Goal: Task Accomplishment & Management: Complete application form

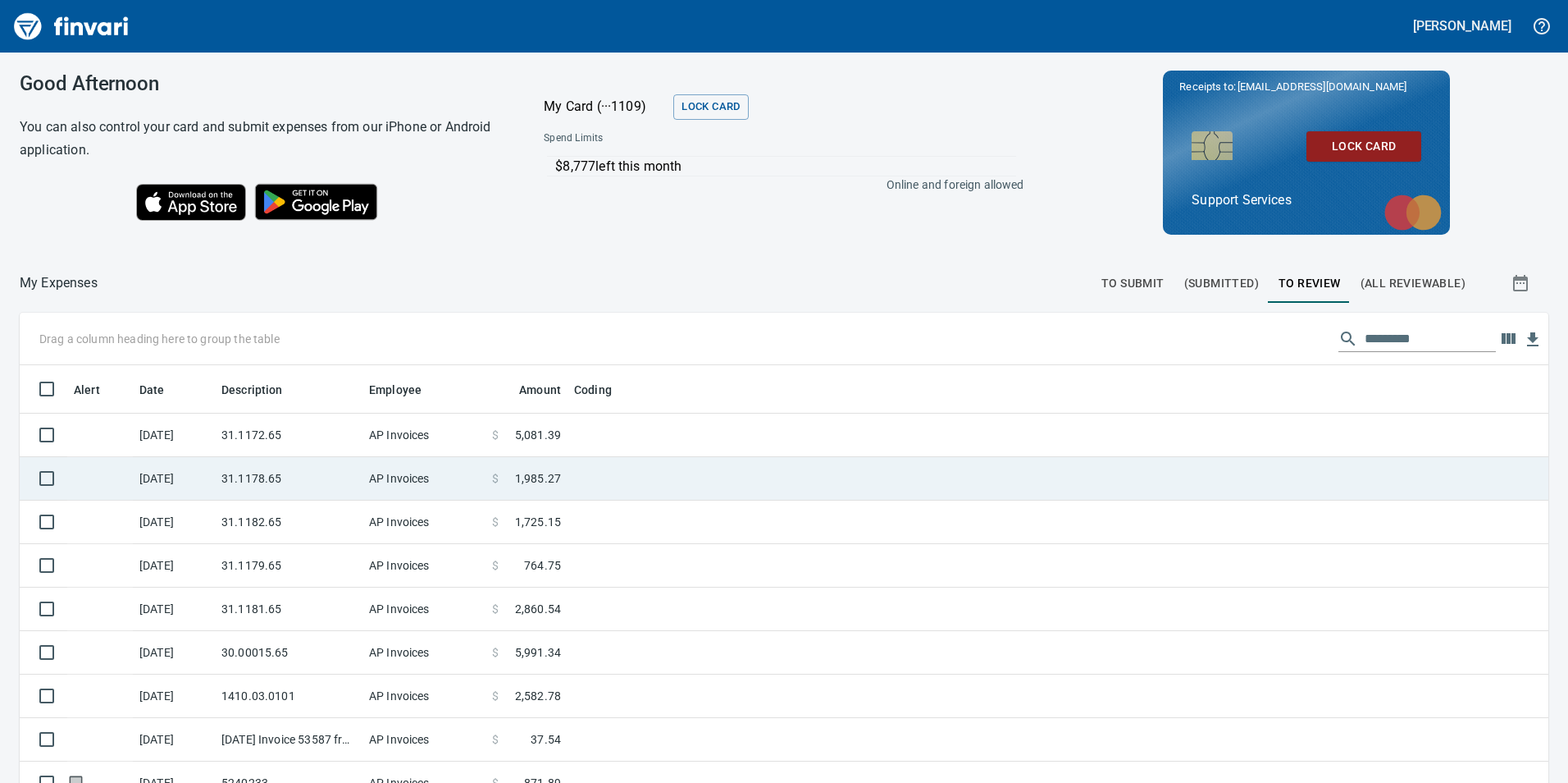
click at [310, 458] on td "31.1178.65" at bounding box center [288, 478] width 148 height 44
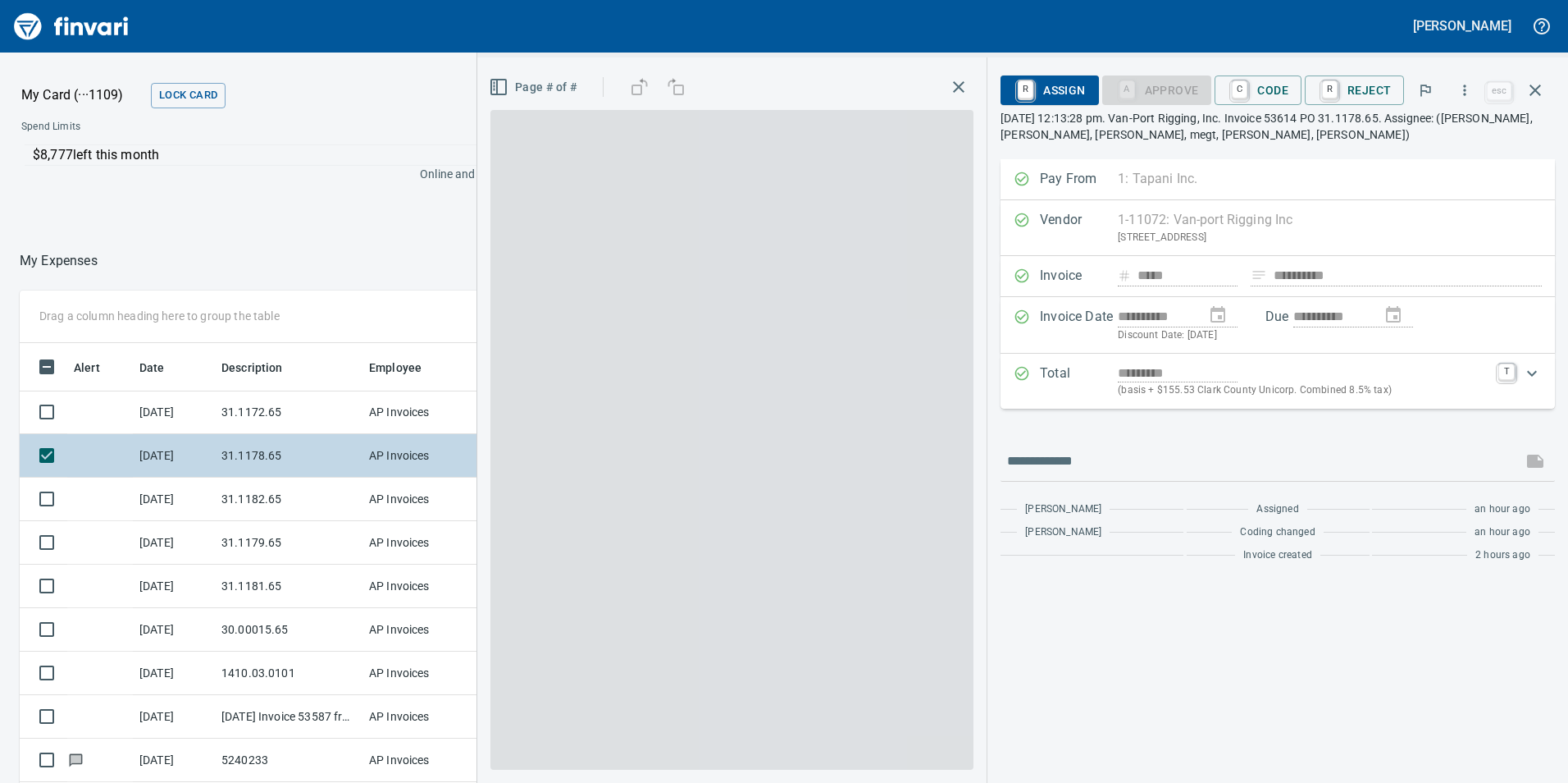
scroll to position [590, 1094]
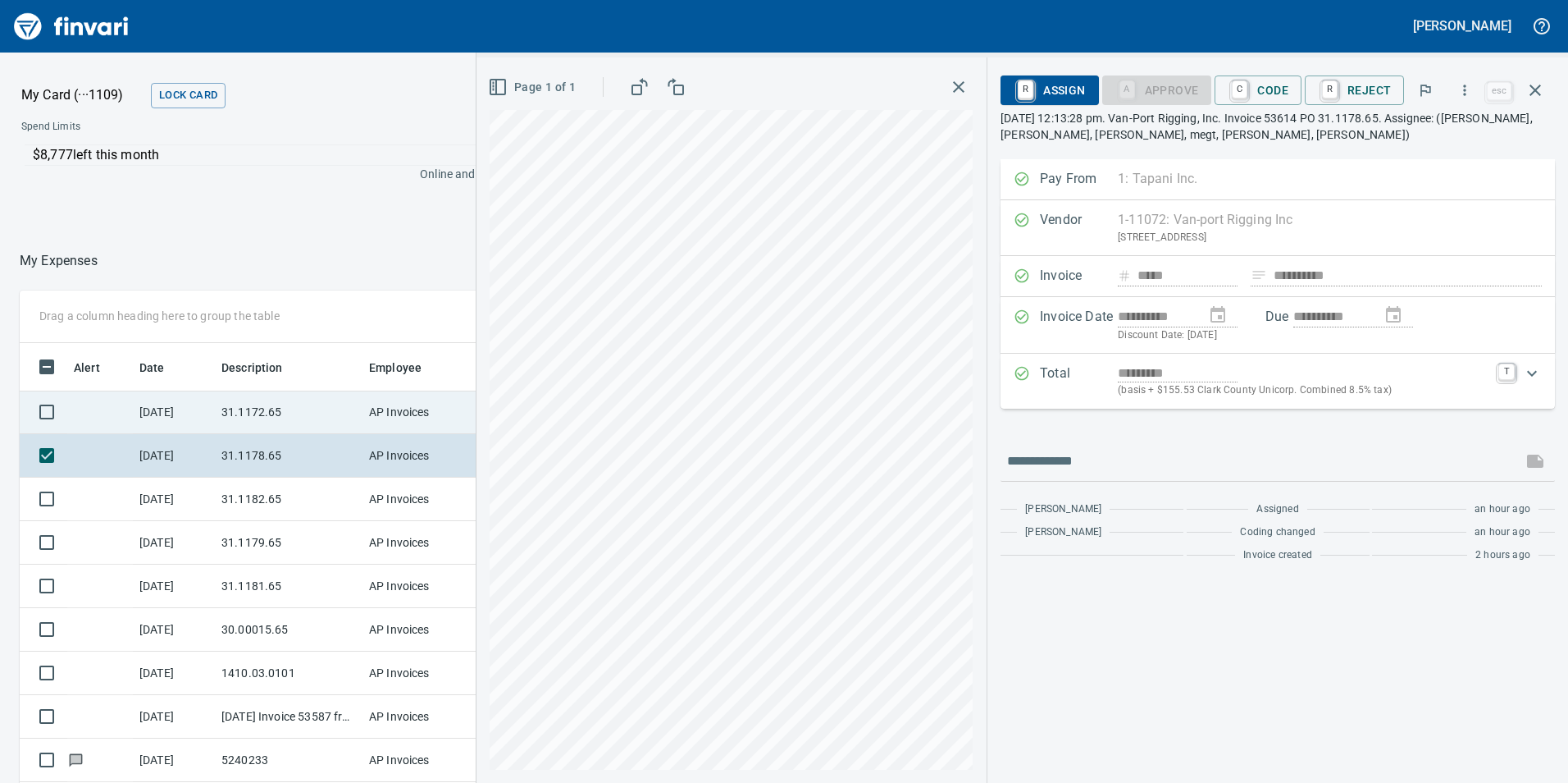
click at [321, 418] on td "31.1172.65" at bounding box center [288, 412] width 148 height 44
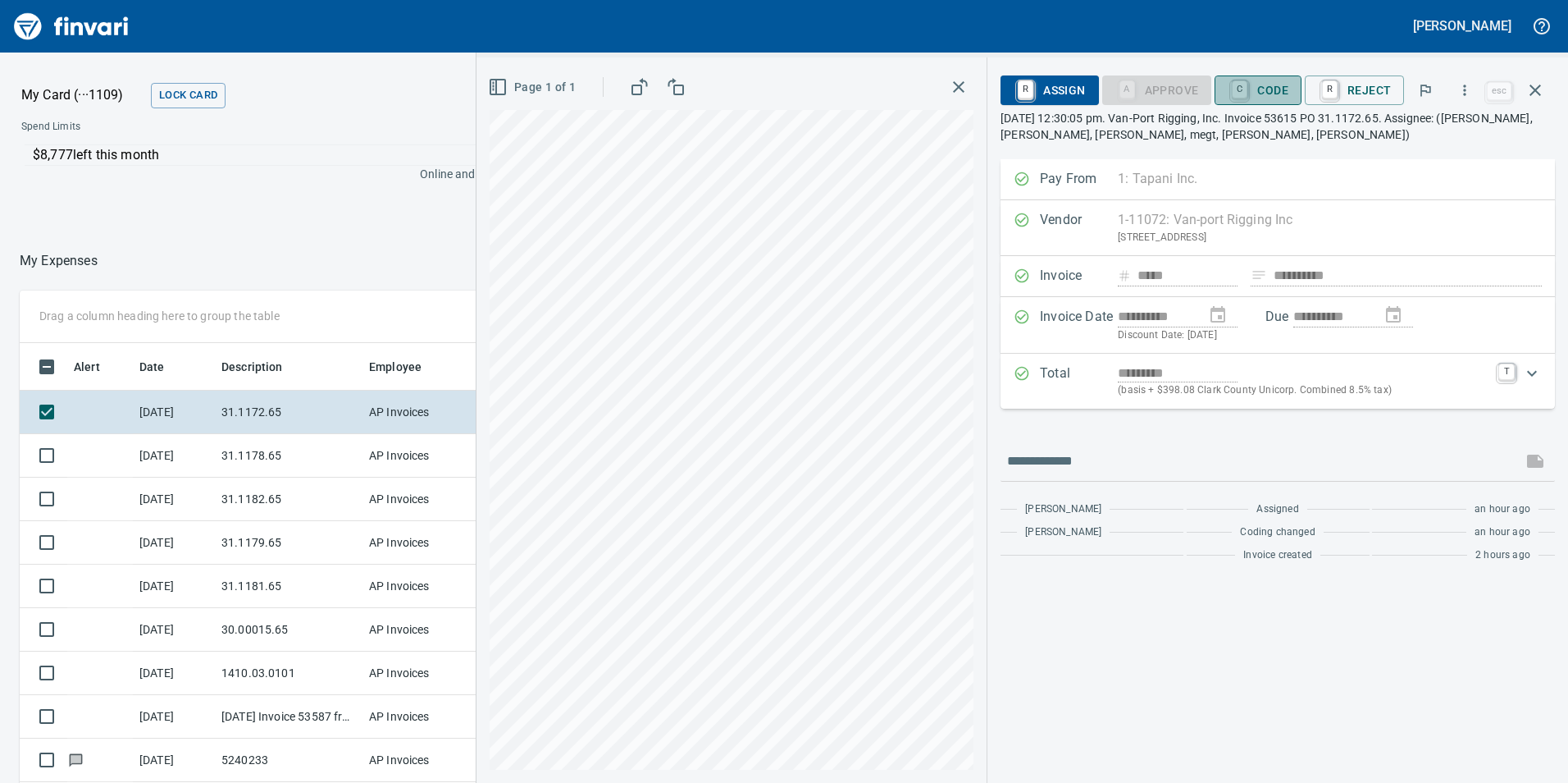
click at [1284, 83] on span "C Code" at bounding box center [1258, 90] width 61 height 28
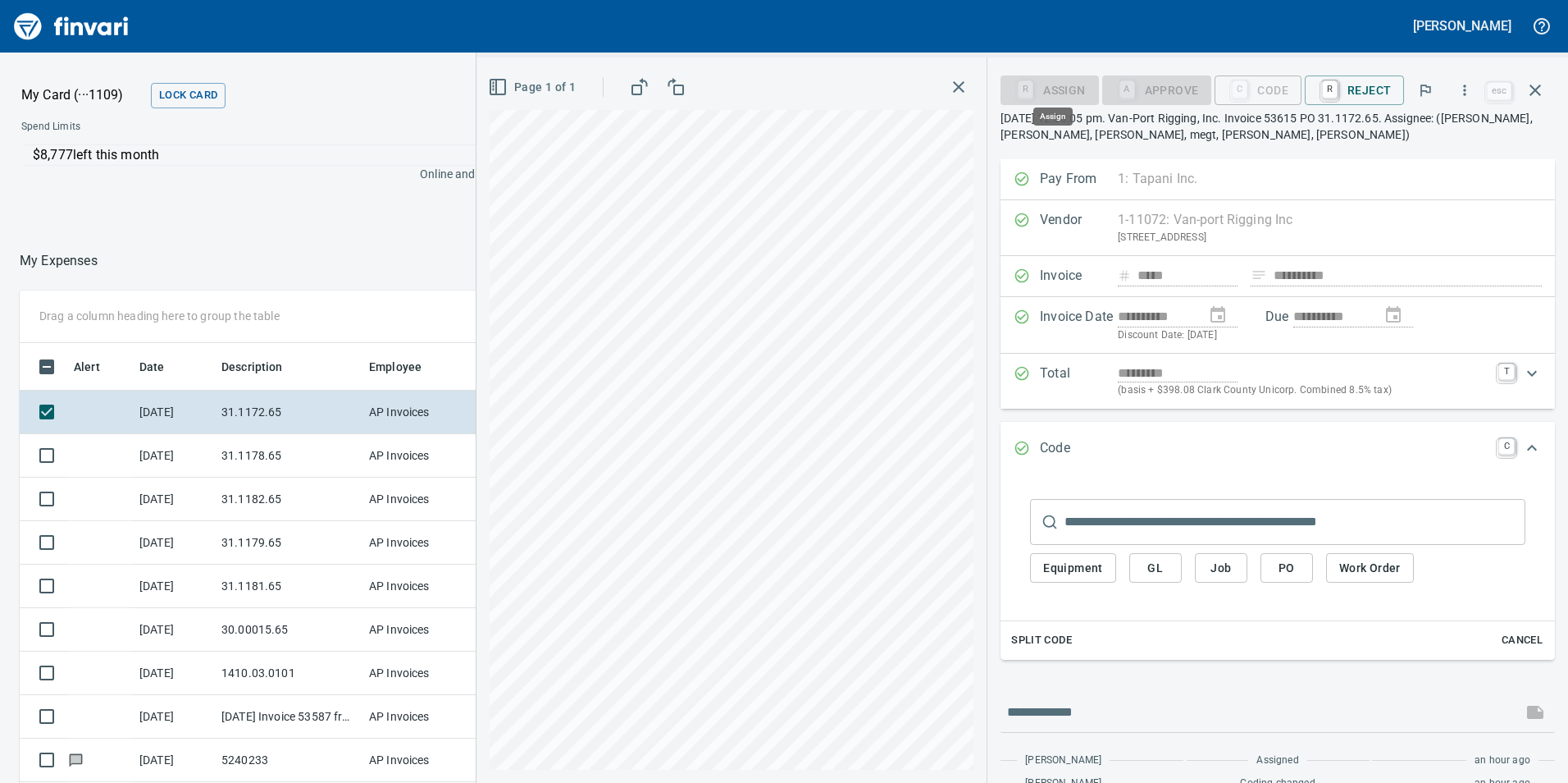
scroll to position [590, 1094]
click at [1159, 571] on span "GL" at bounding box center [1155, 568] width 26 height 20
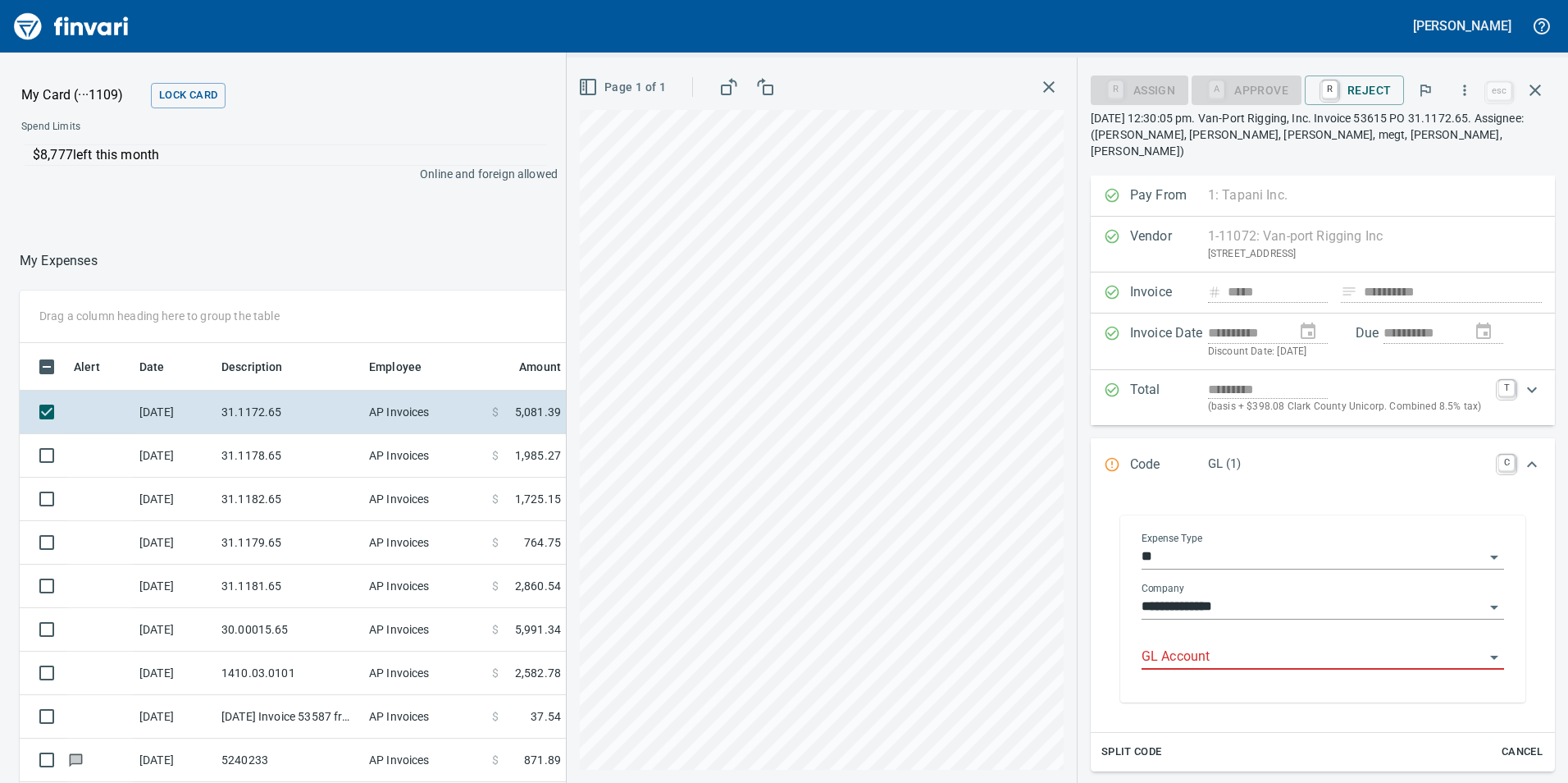
drag, startPoint x: 1193, startPoint y: 656, endPoint x: 1193, endPoint y: 643, distance: 13.0
click at [1193, 647] on div "GL Account" at bounding box center [1322, 658] width 362 height 50
click at [1193, 646] on input "GL Account" at bounding box center [1313, 657] width 343 height 23
click at [1269, 682] on li "6031.65.10: Rigging" at bounding box center [1316, 682] width 350 height 39
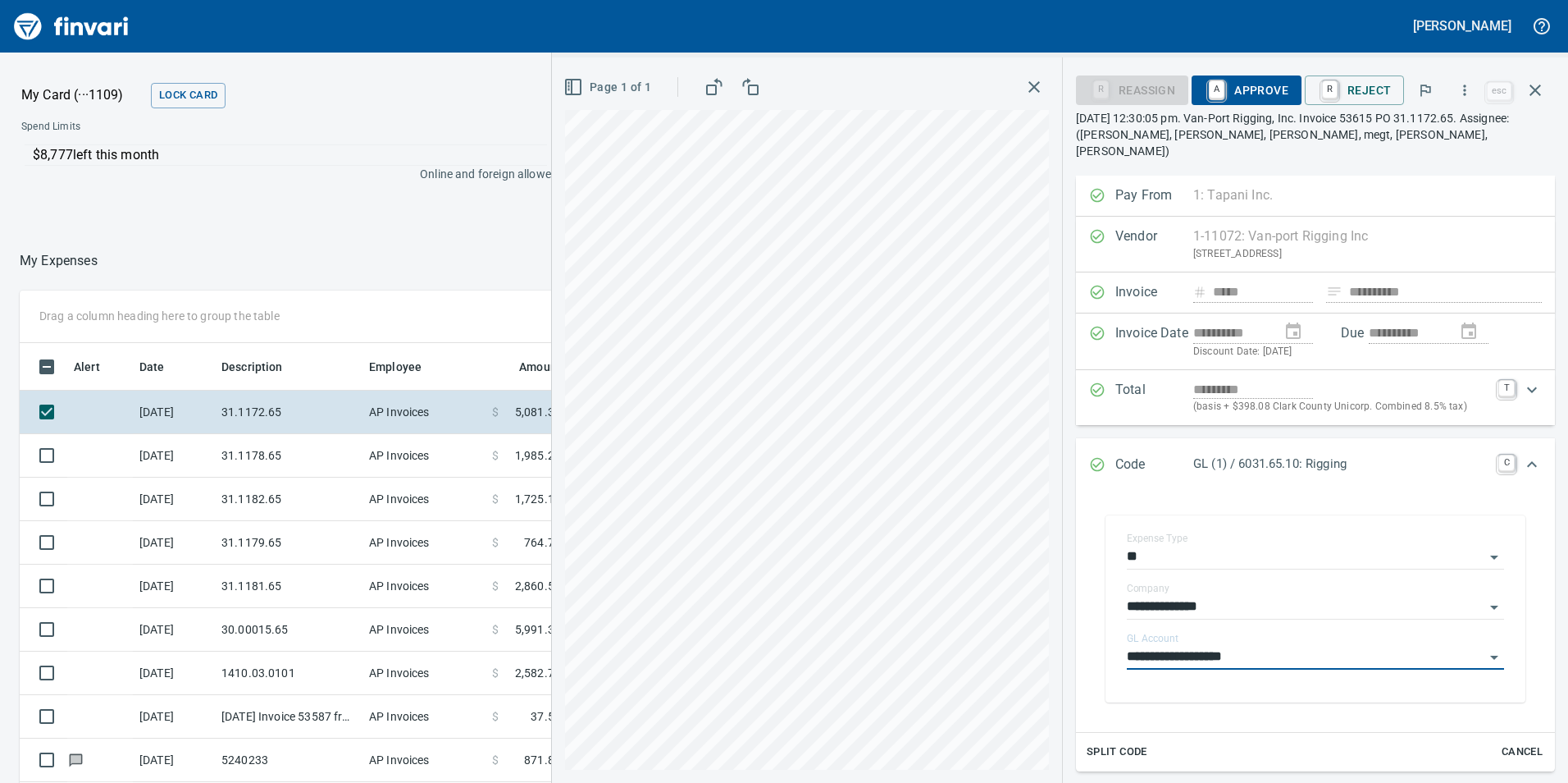
type input "**********"
click at [1242, 80] on span "A Approve" at bounding box center [1247, 90] width 84 height 28
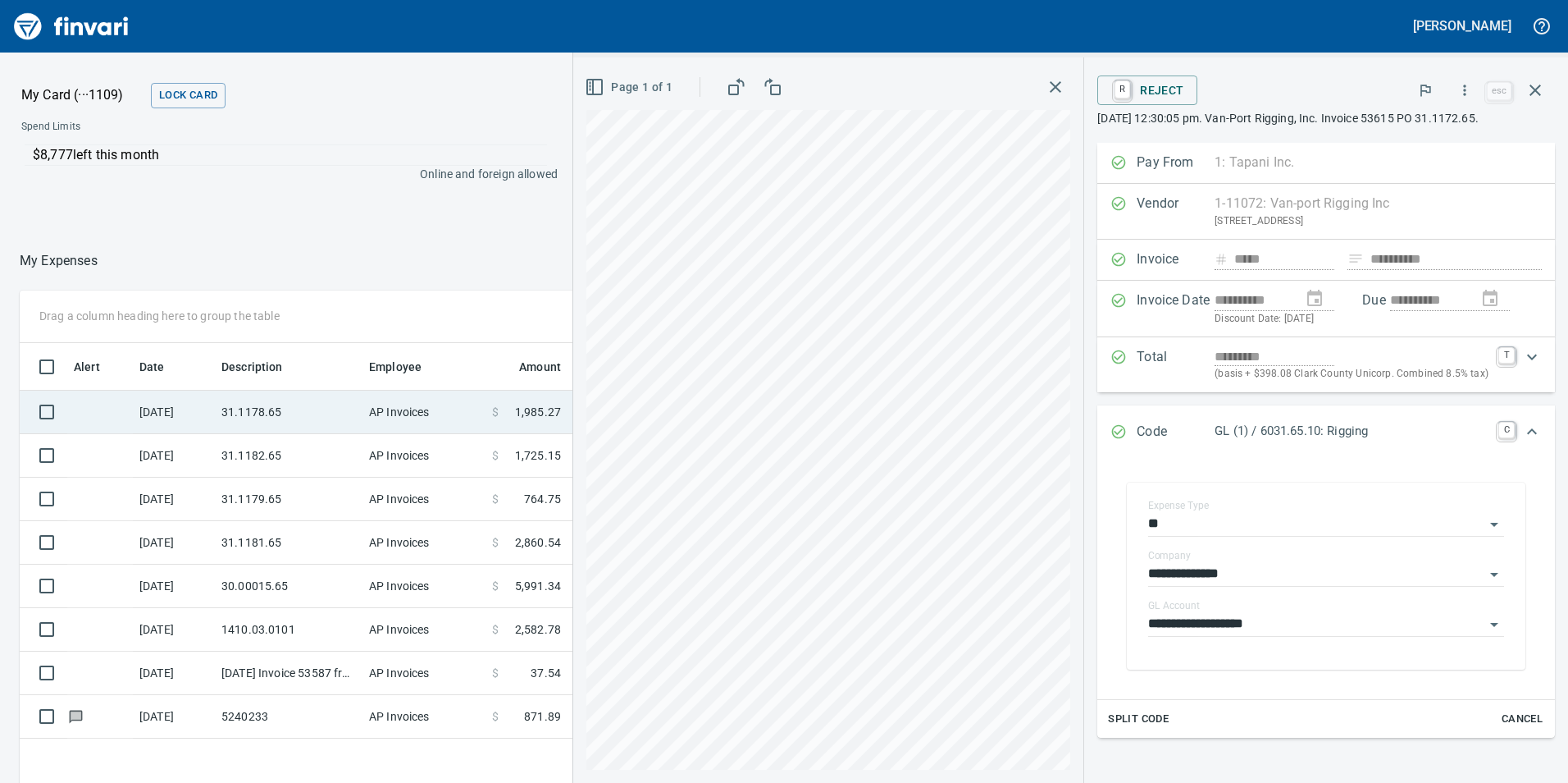
click at [275, 415] on td "31.1178.65" at bounding box center [288, 412] width 148 height 44
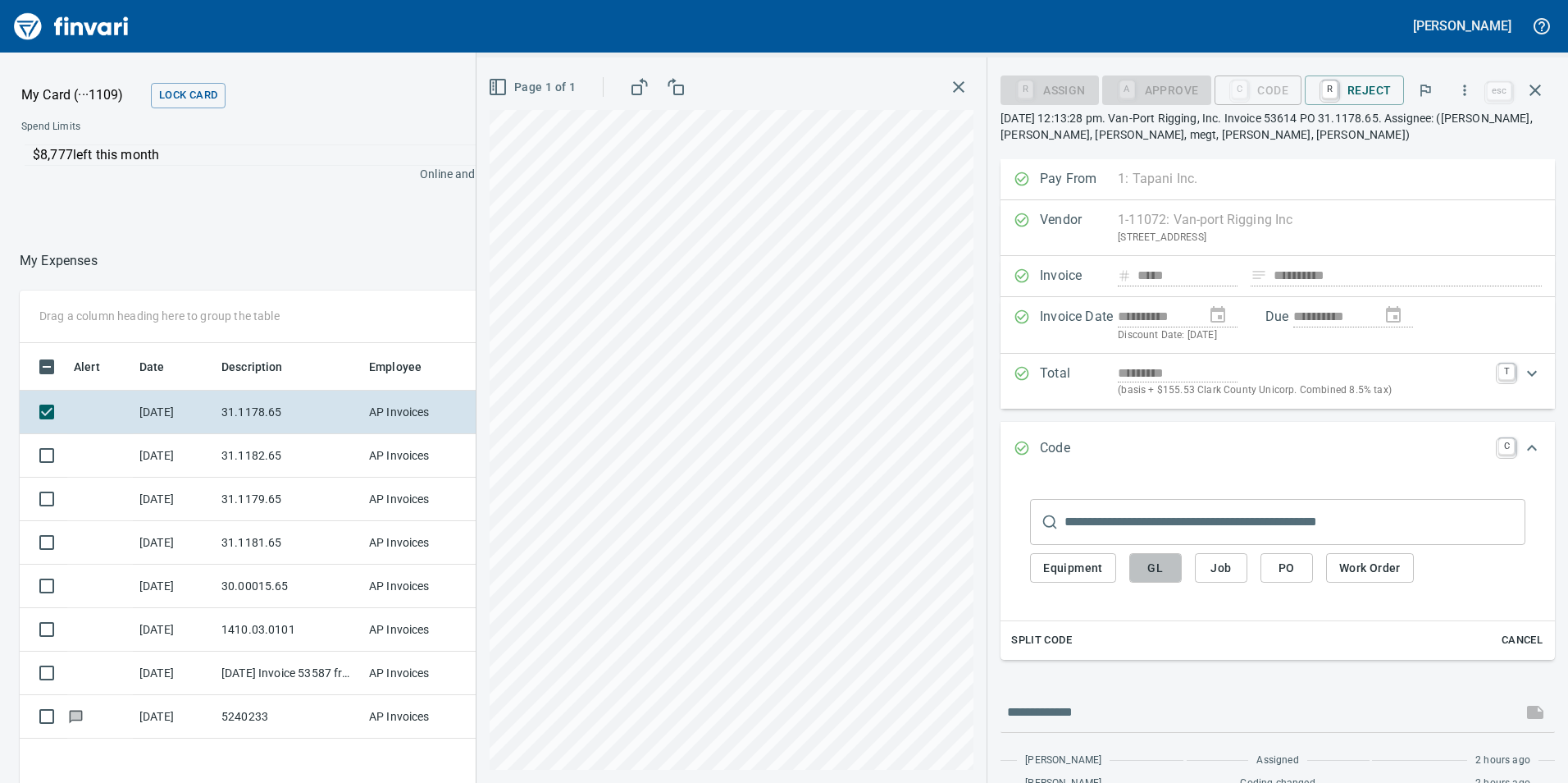
click at [1165, 566] on span "GL" at bounding box center [1155, 568] width 26 height 20
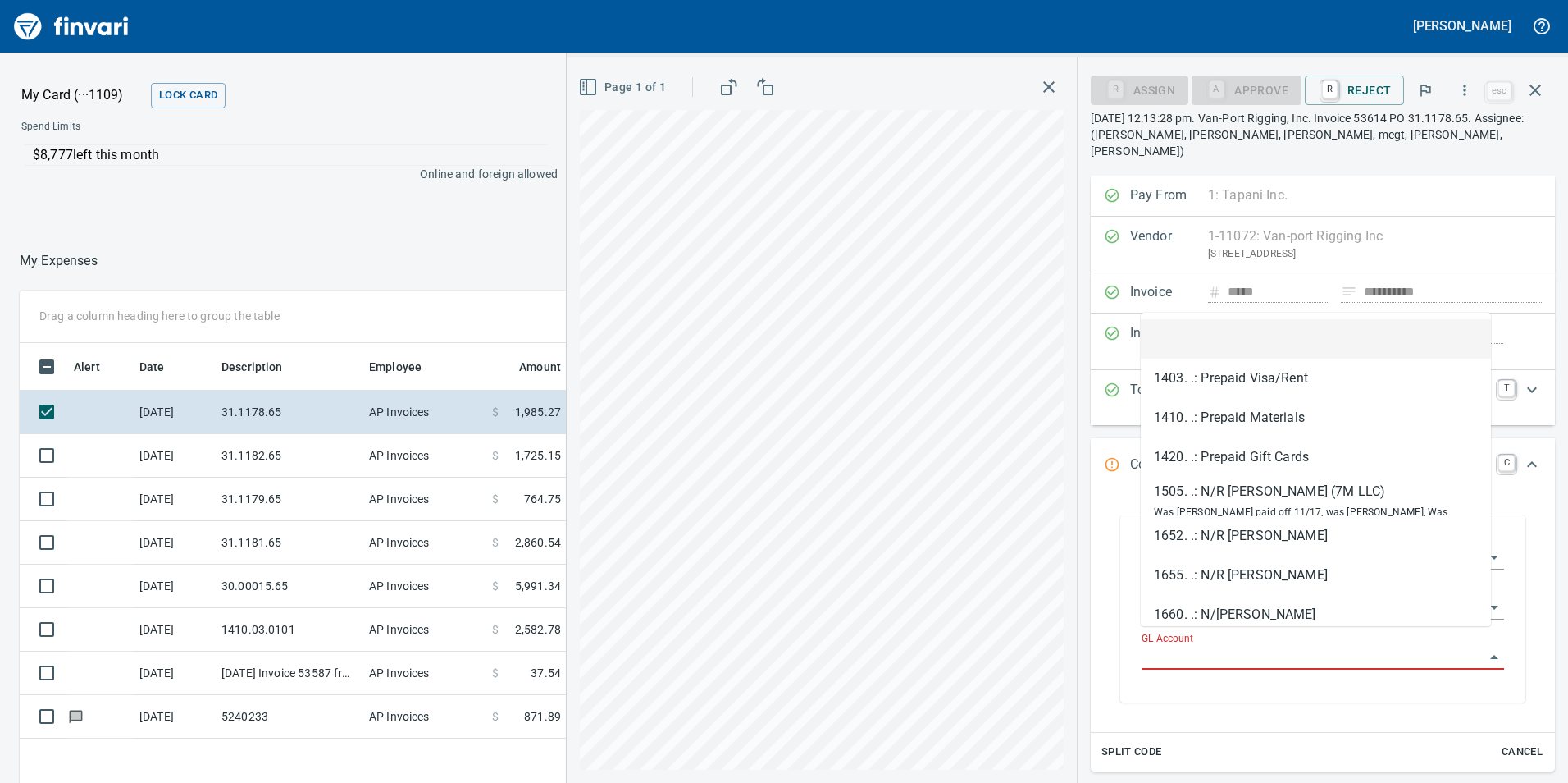
click at [1206, 646] on input "GL Account" at bounding box center [1313, 657] width 343 height 23
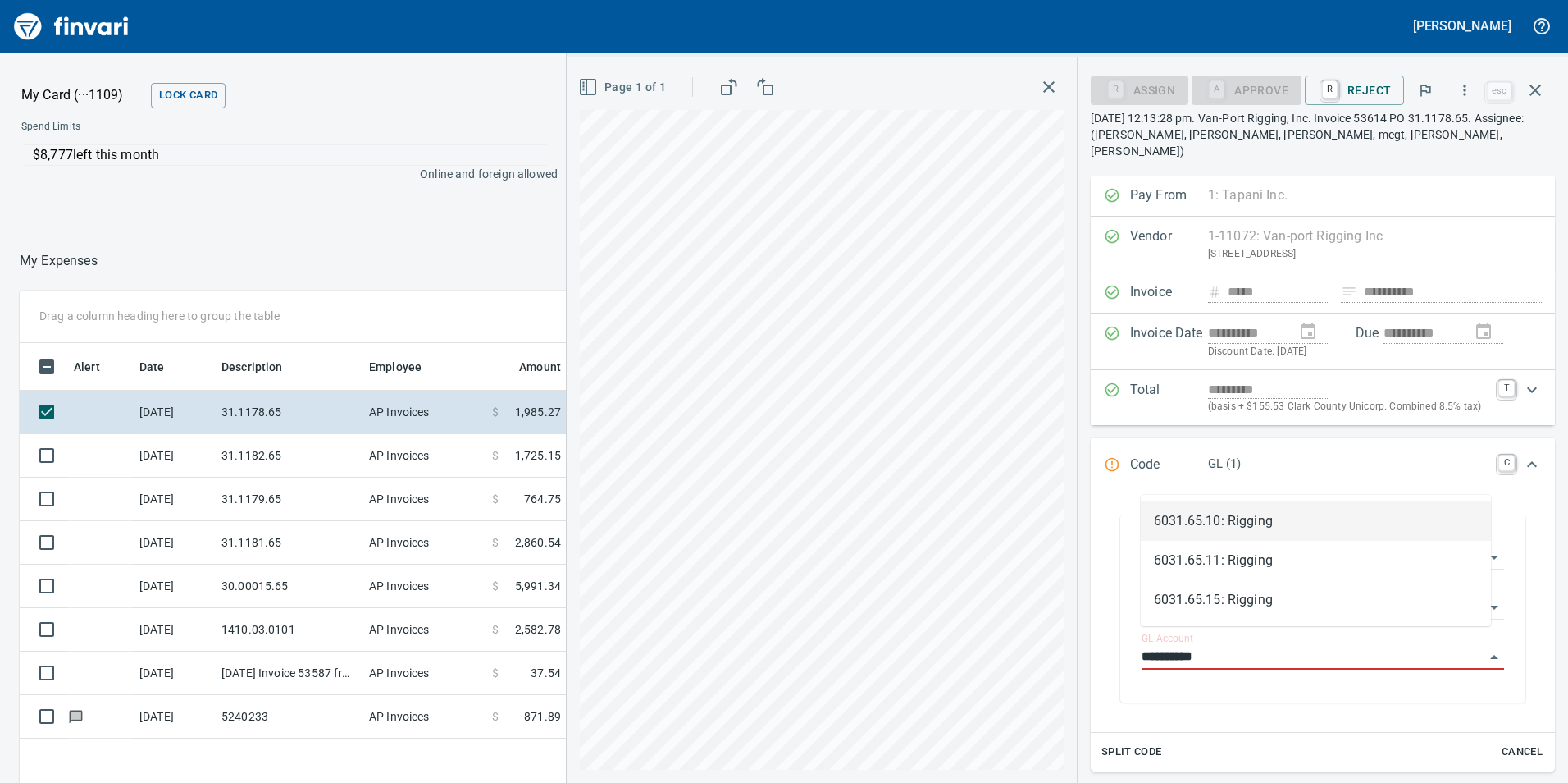
scroll to position [590, 1094]
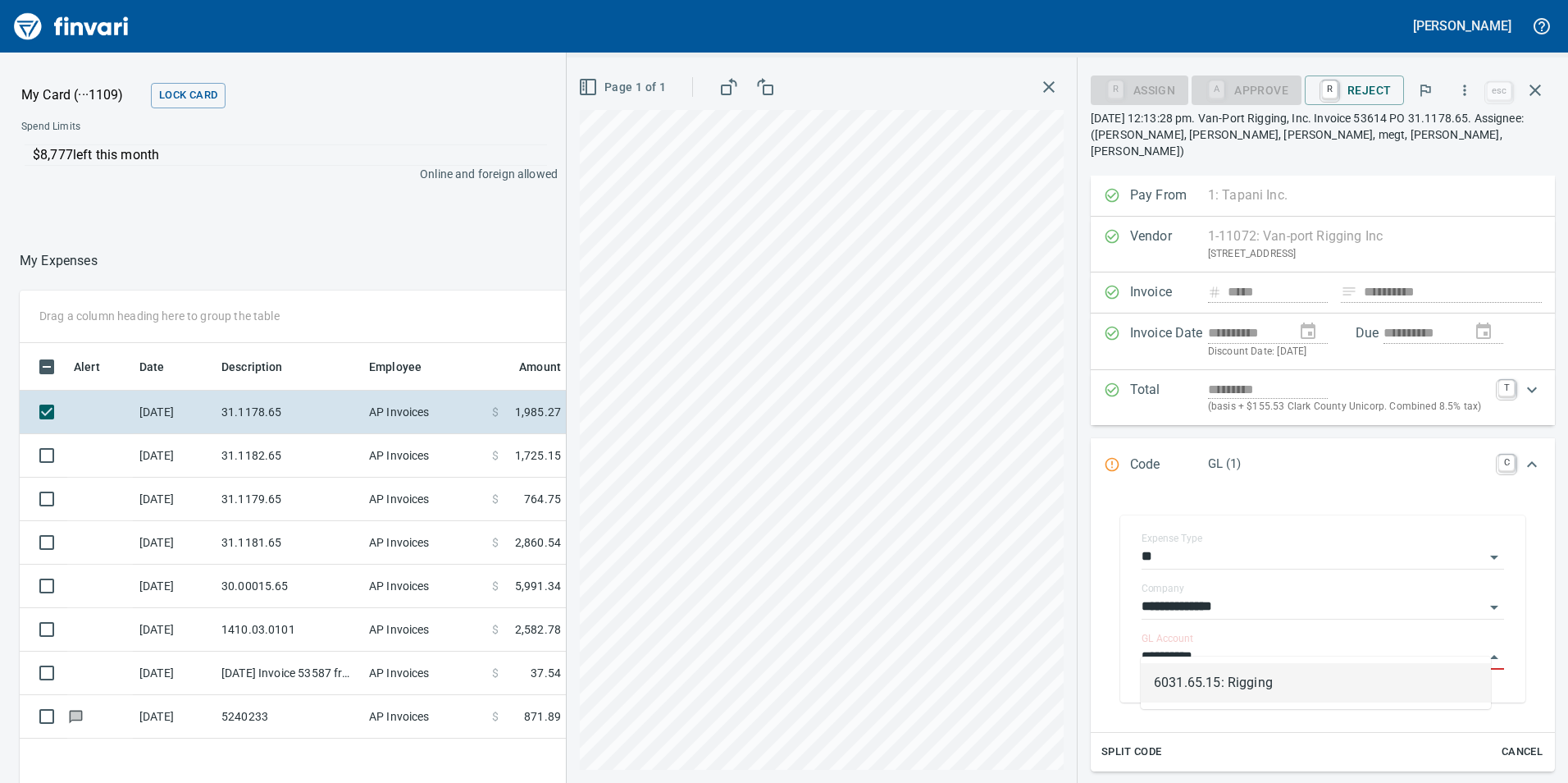
click at [1334, 691] on li "6031.65.15: Rigging" at bounding box center [1316, 682] width 350 height 39
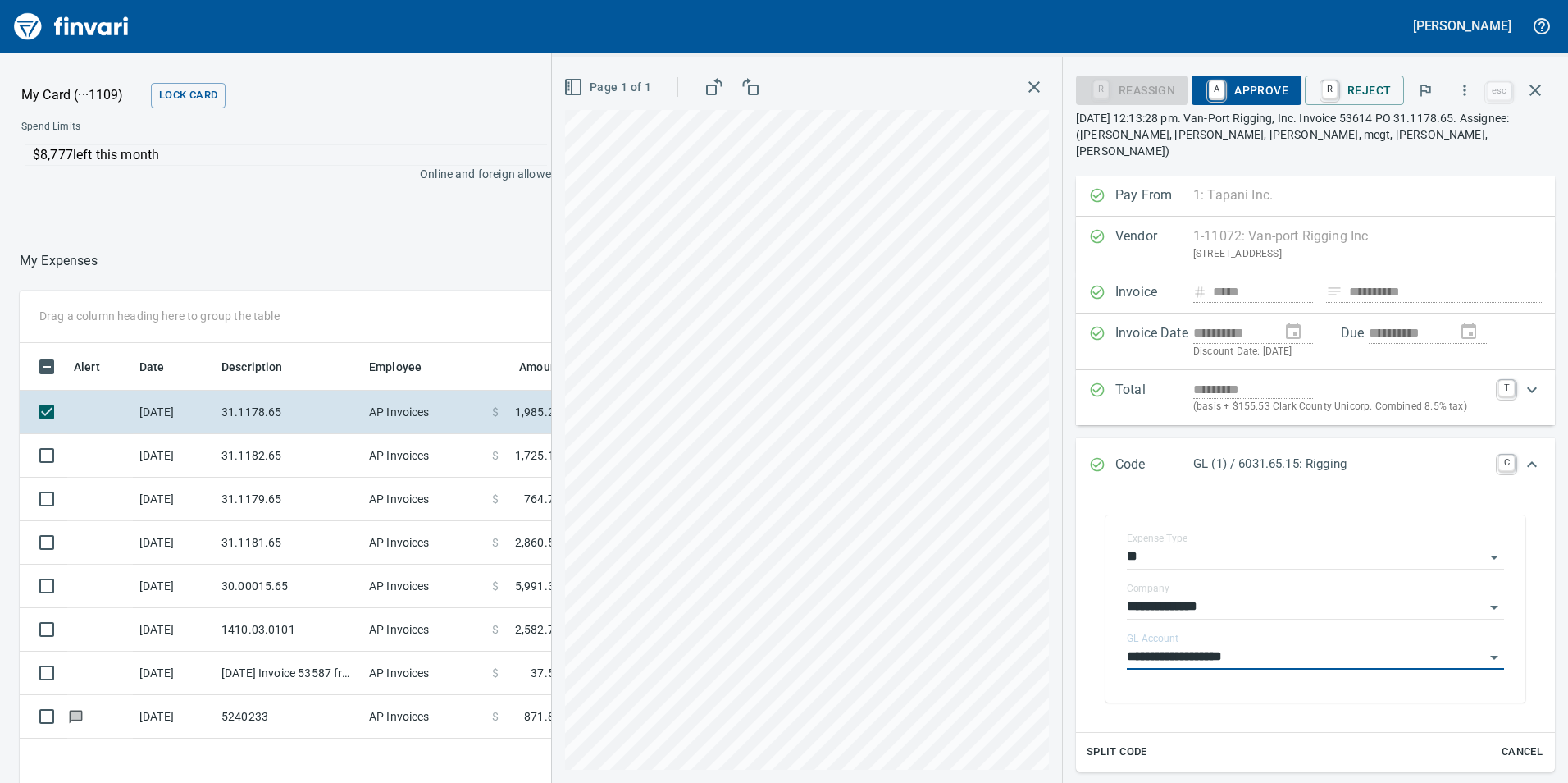
type input "**********"
click at [1256, 82] on span "A Approve" at bounding box center [1247, 90] width 84 height 28
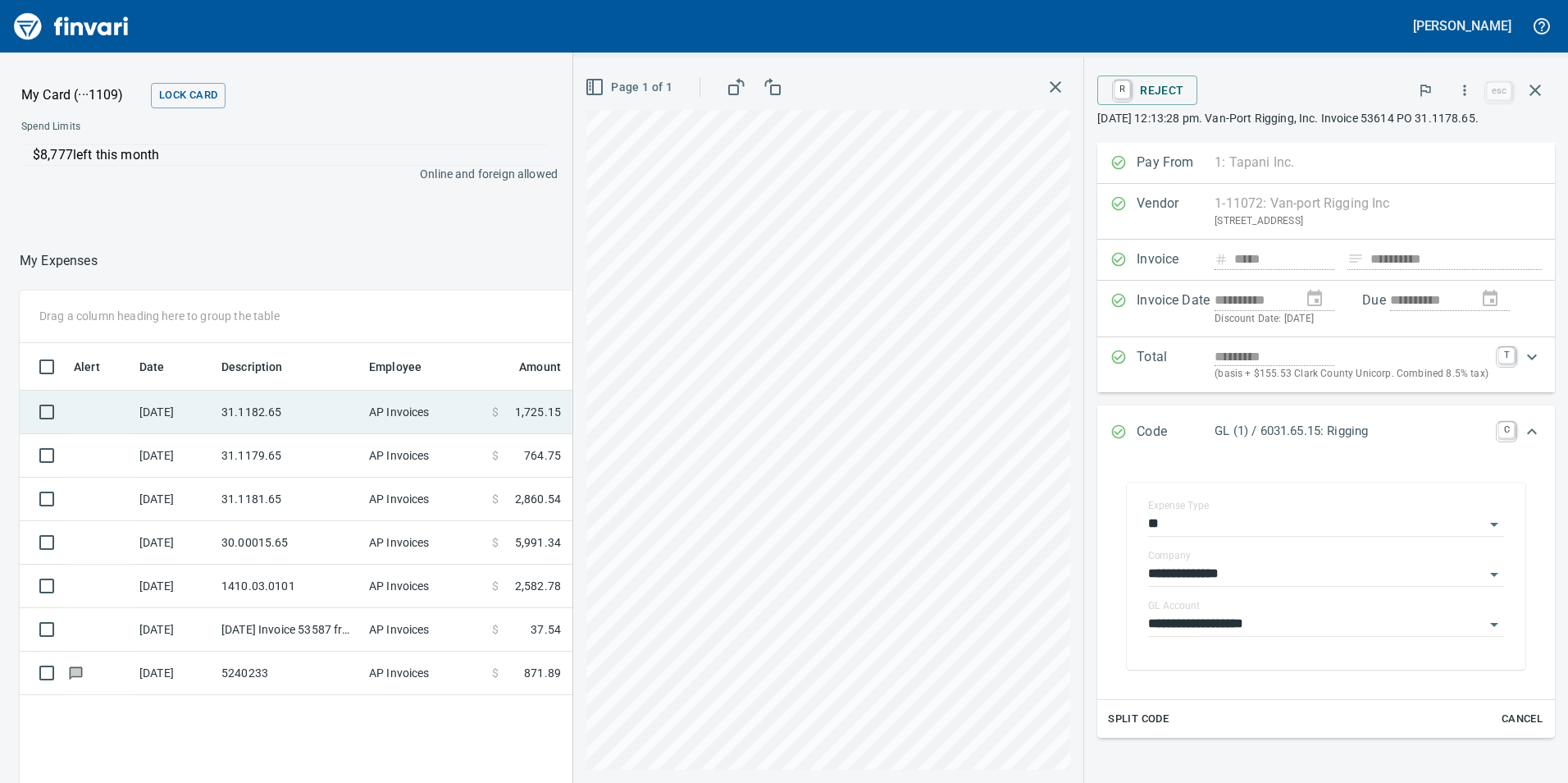
click at [289, 392] on td "31.1182.65" at bounding box center [288, 412] width 148 height 44
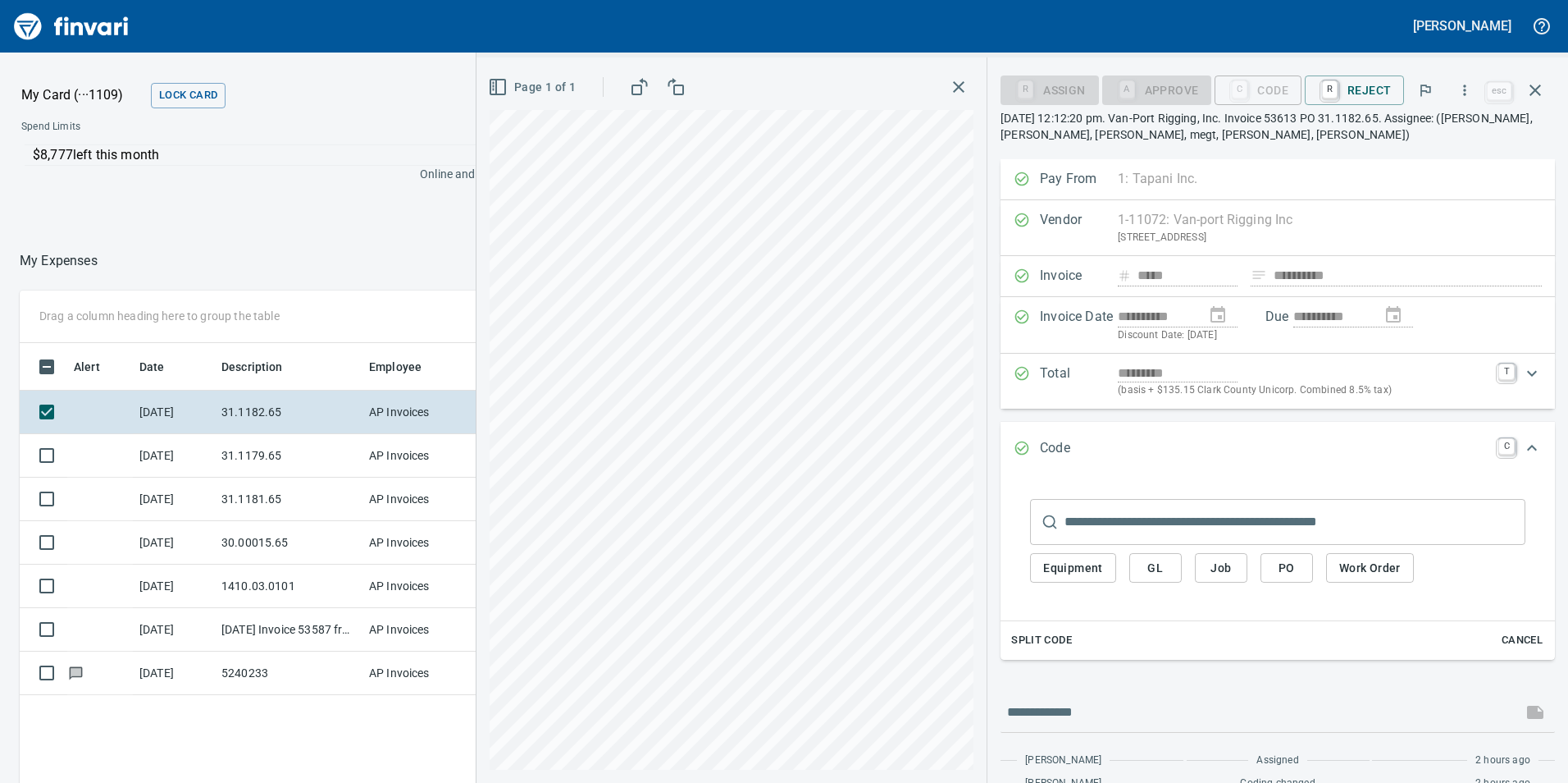
click at [1144, 569] on span "GL" at bounding box center [1155, 568] width 26 height 20
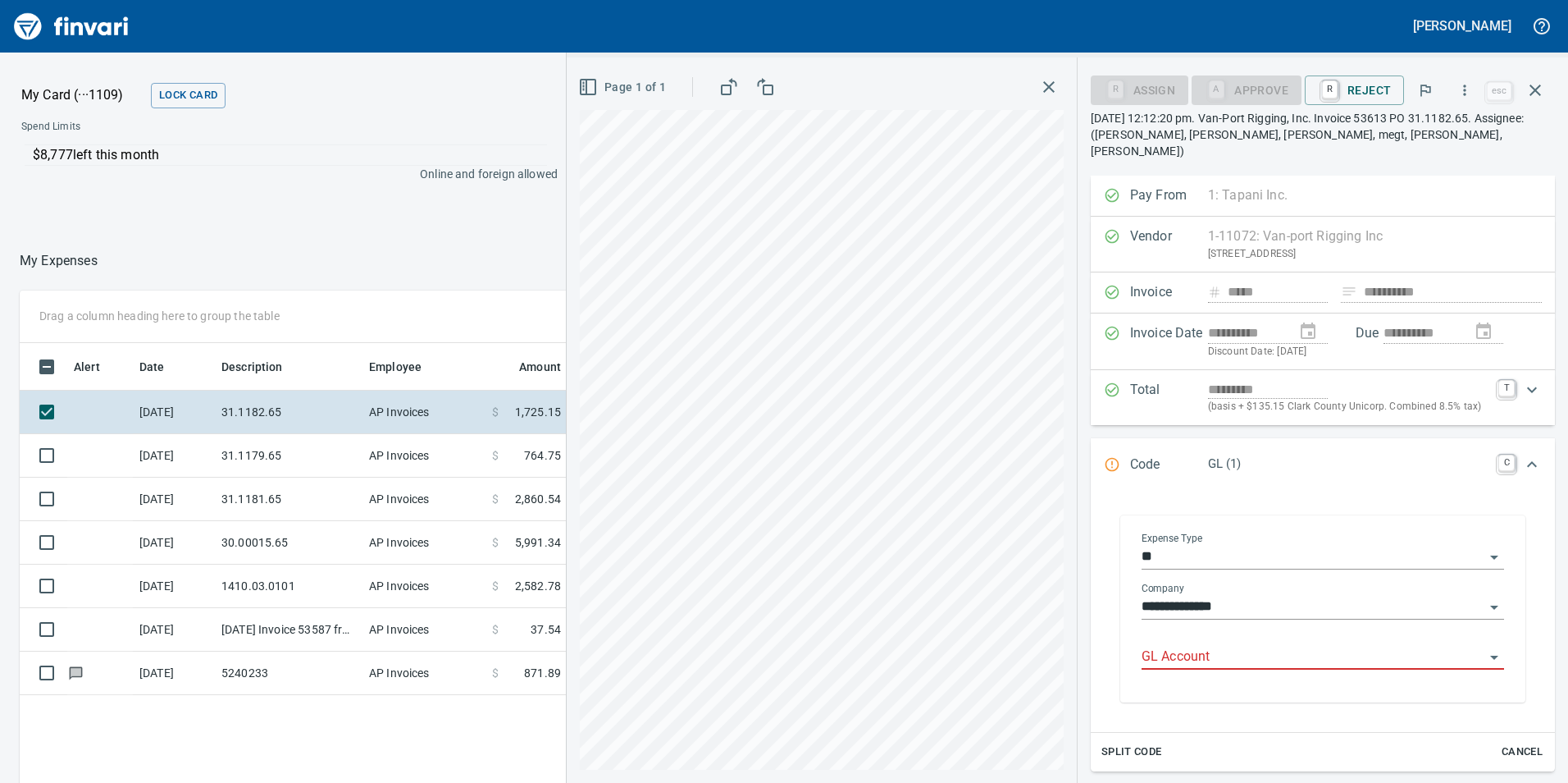
click at [1192, 646] on input "GL Account" at bounding box center [1313, 657] width 343 height 23
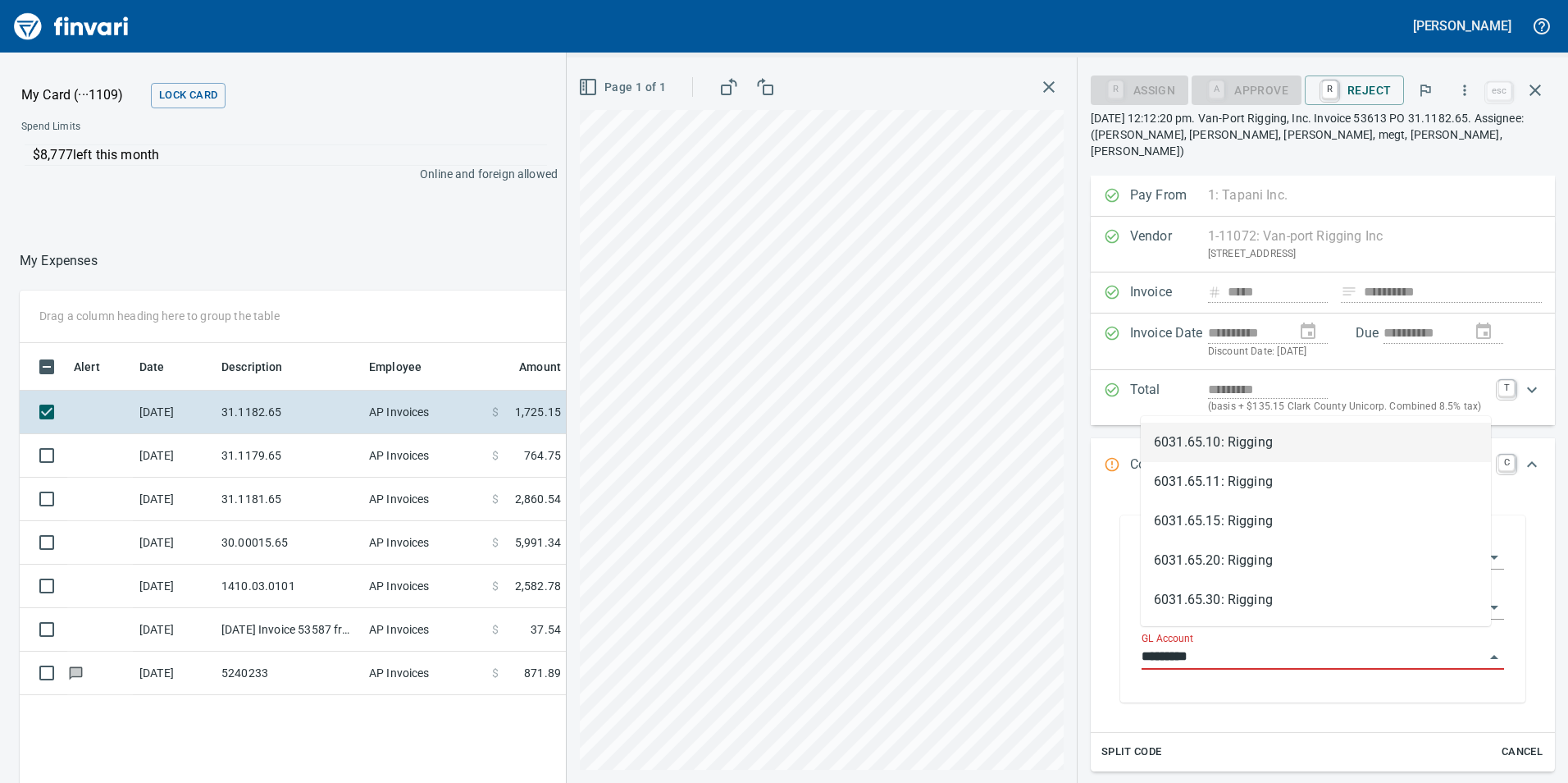
scroll to position [590, 1094]
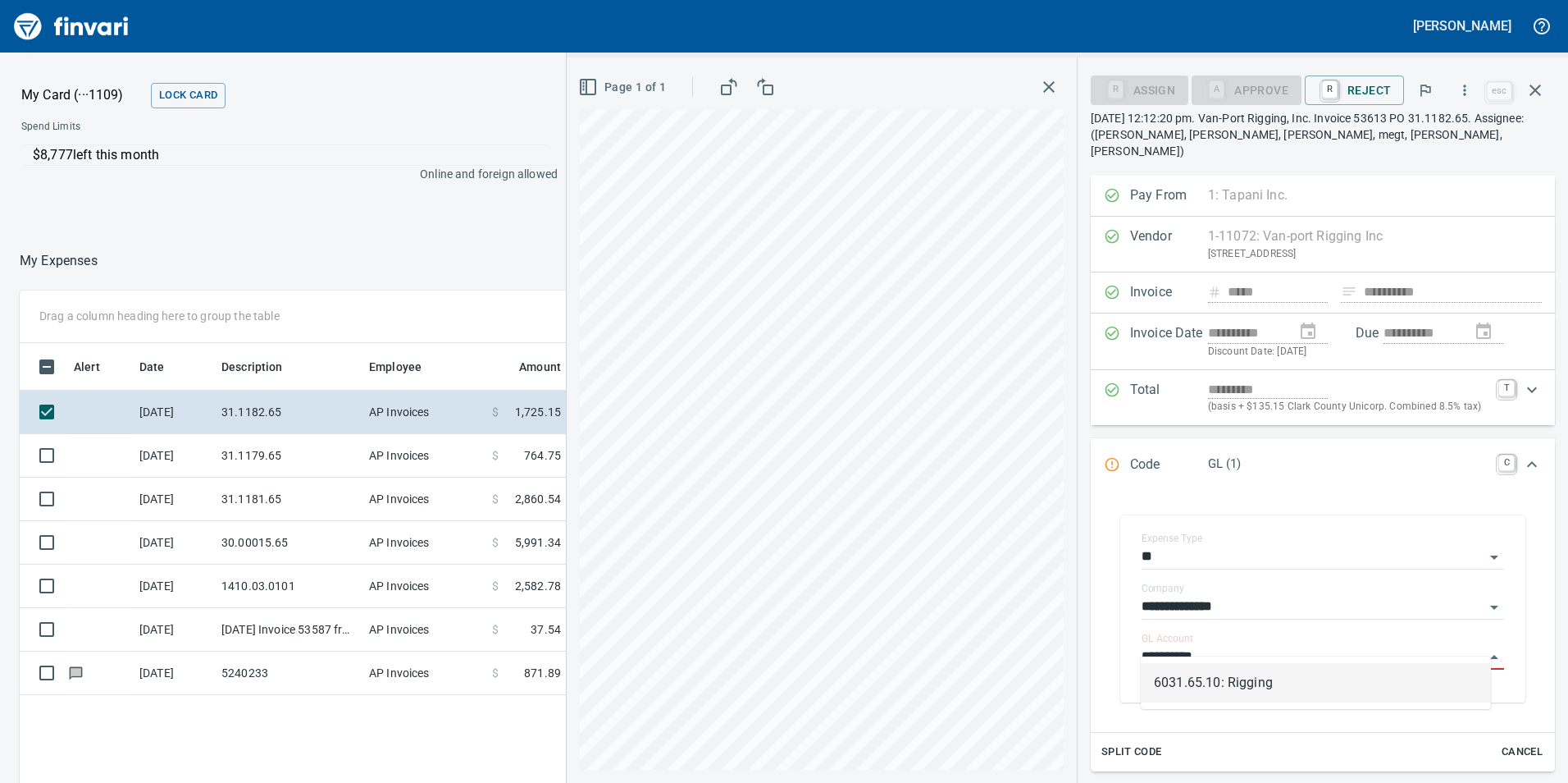
click at [1206, 677] on li "6031.65.10: Rigging" at bounding box center [1316, 682] width 350 height 39
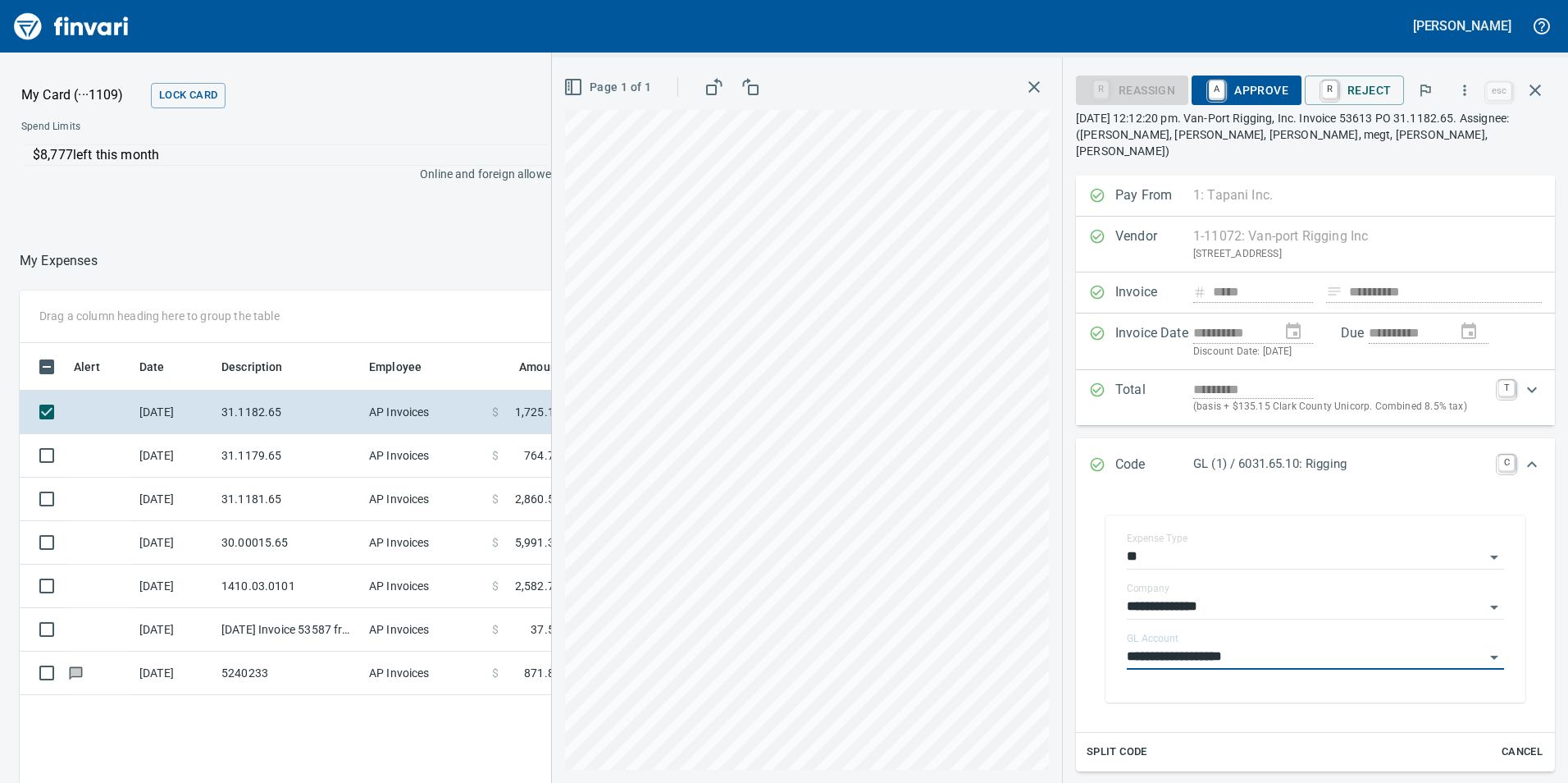
type input "**********"
click at [1275, 84] on span "A Approve" at bounding box center [1247, 90] width 84 height 28
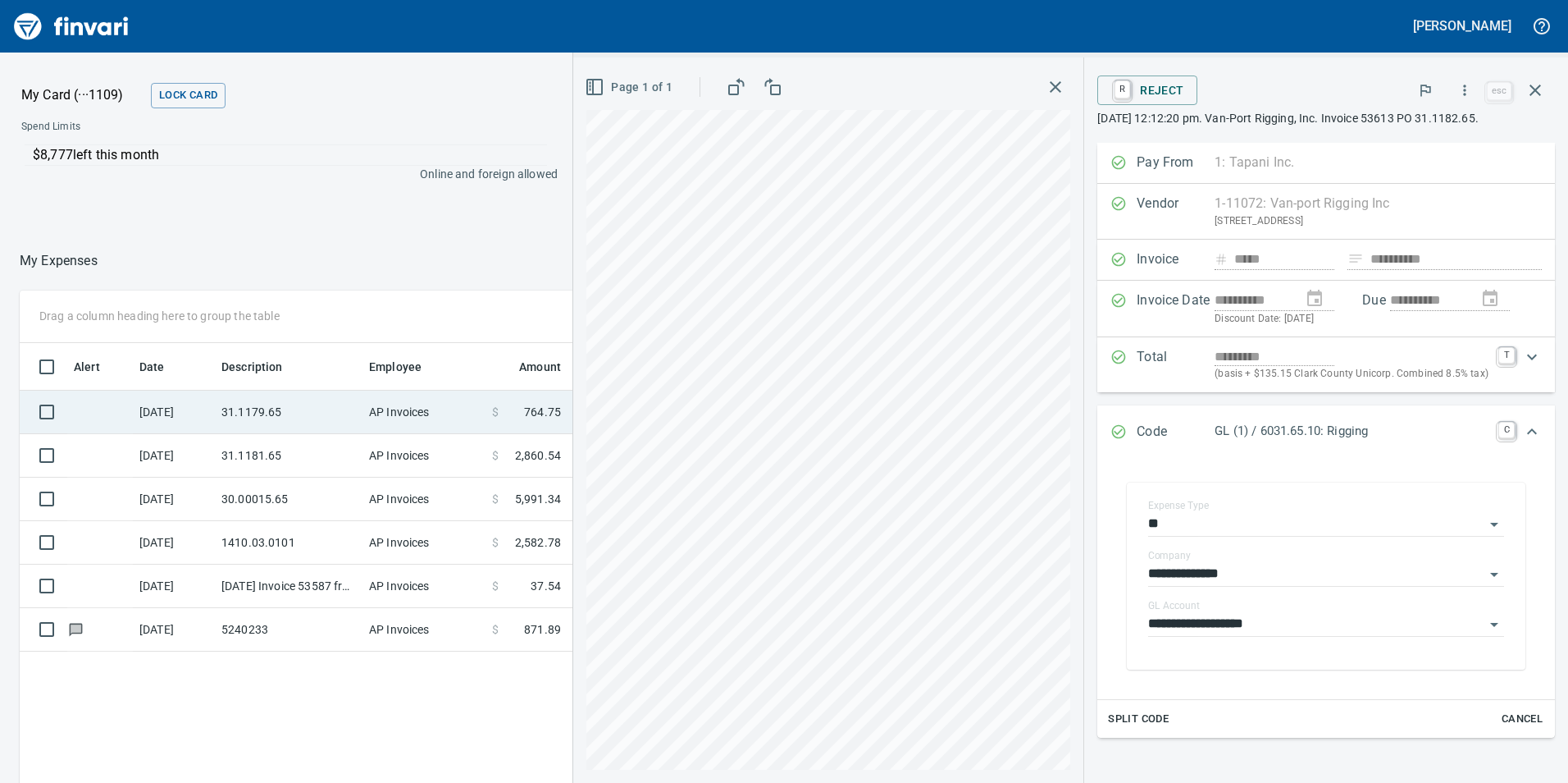
click at [375, 417] on td "AP Invoices" at bounding box center [424, 412] width 123 height 44
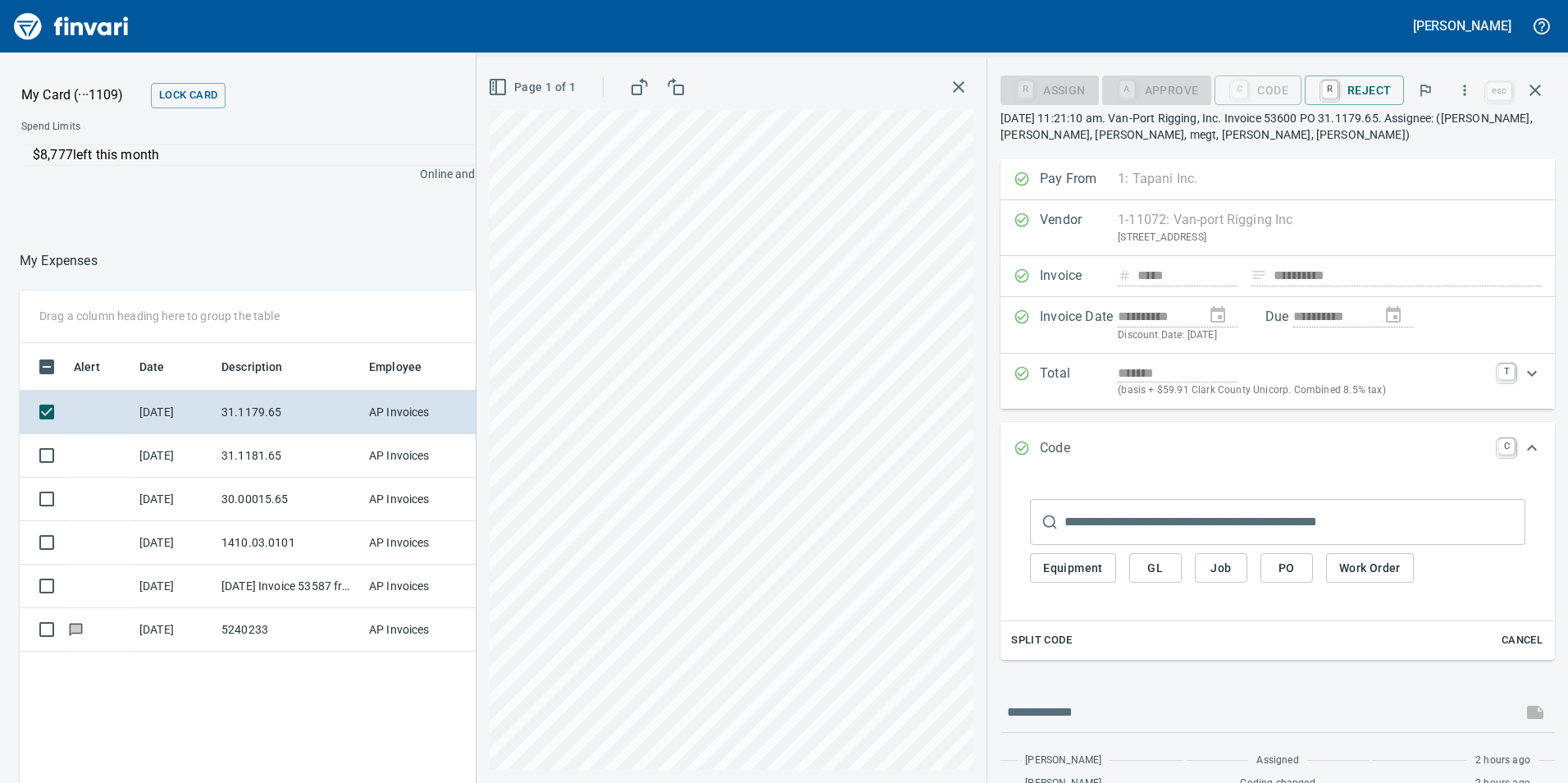
click at [1157, 571] on span "GL" at bounding box center [1155, 568] width 26 height 20
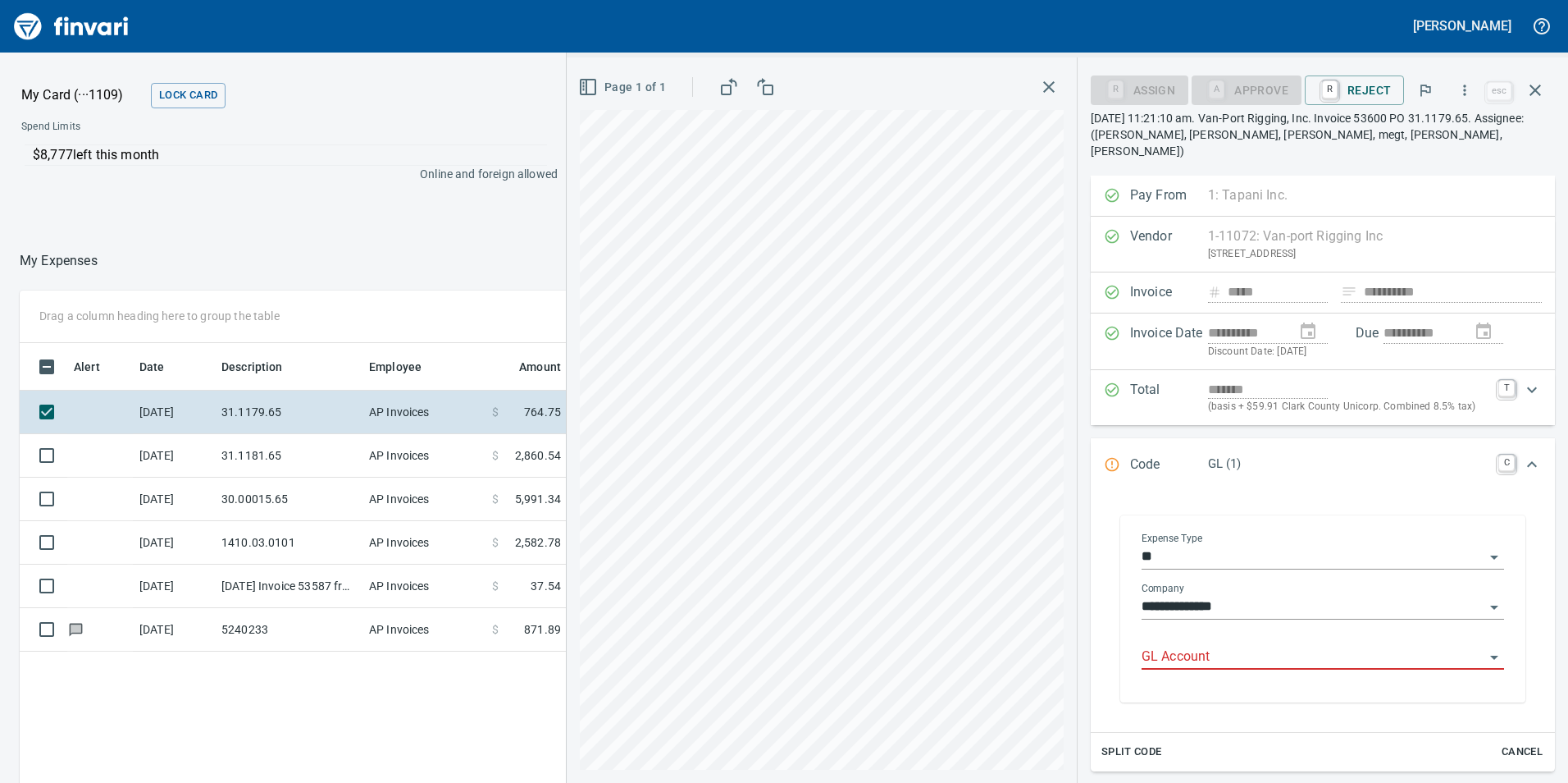
click at [1212, 646] on input "GL Account" at bounding box center [1313, 657] width 343 height 23
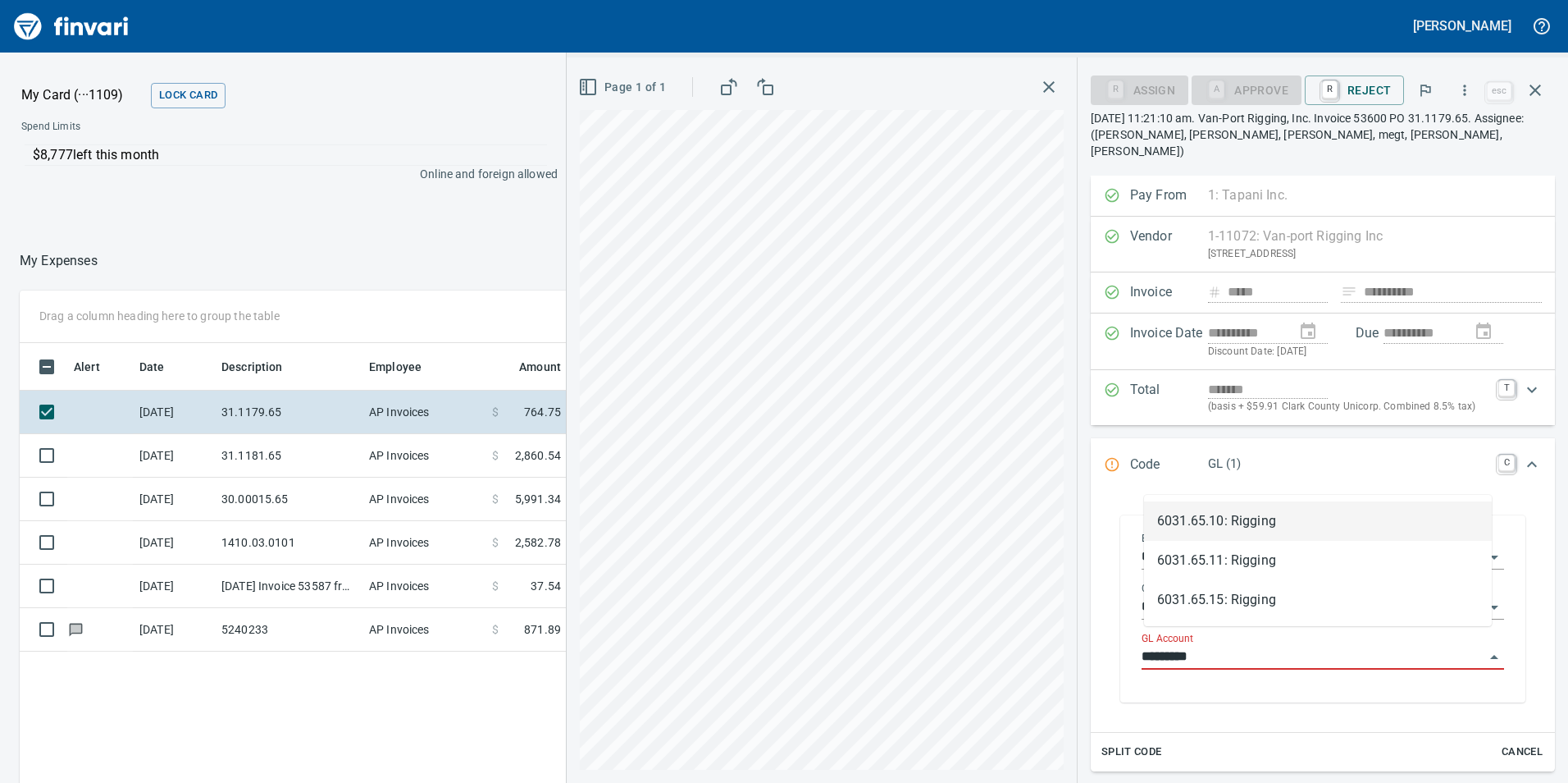
scroll to position [590, 1094]
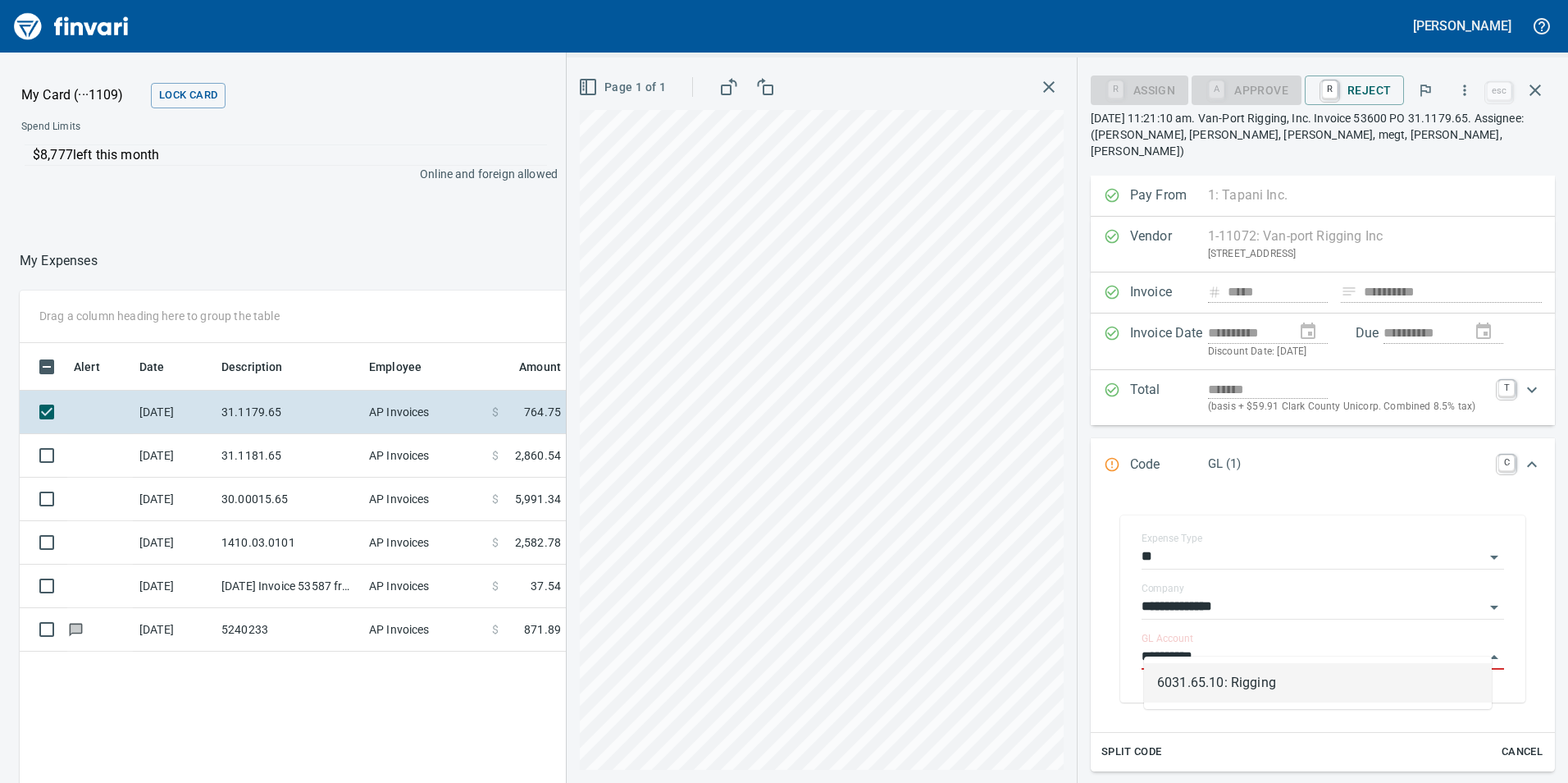
click at [1244, 683] on li "6031.65.10: Rigging" at bounding box center [1318, 682] width 348 height 39
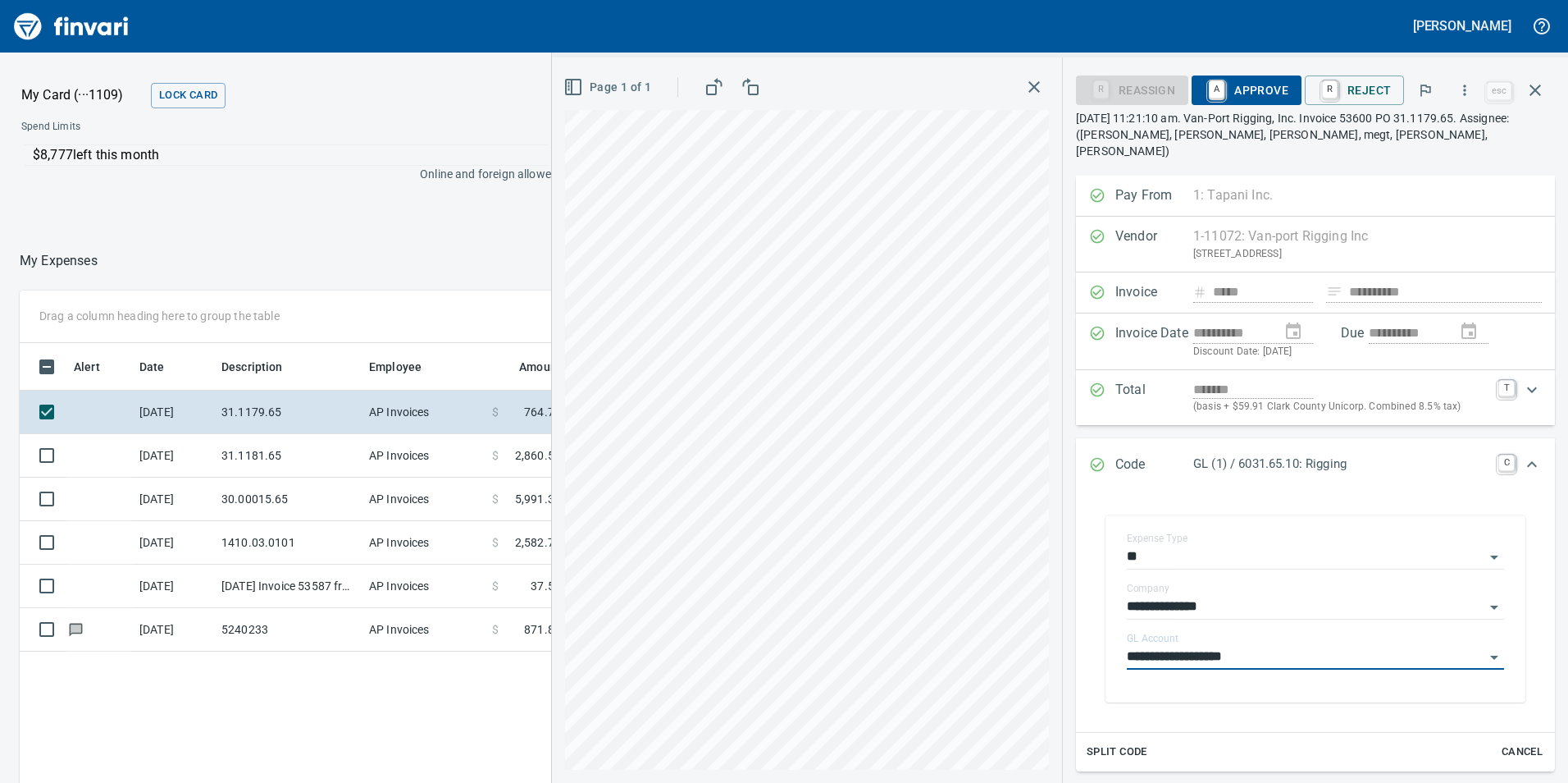
type input "**********"
click at [1261, 102] on span "A Approve" at bounding box center [1247, 90] width 84 height 28
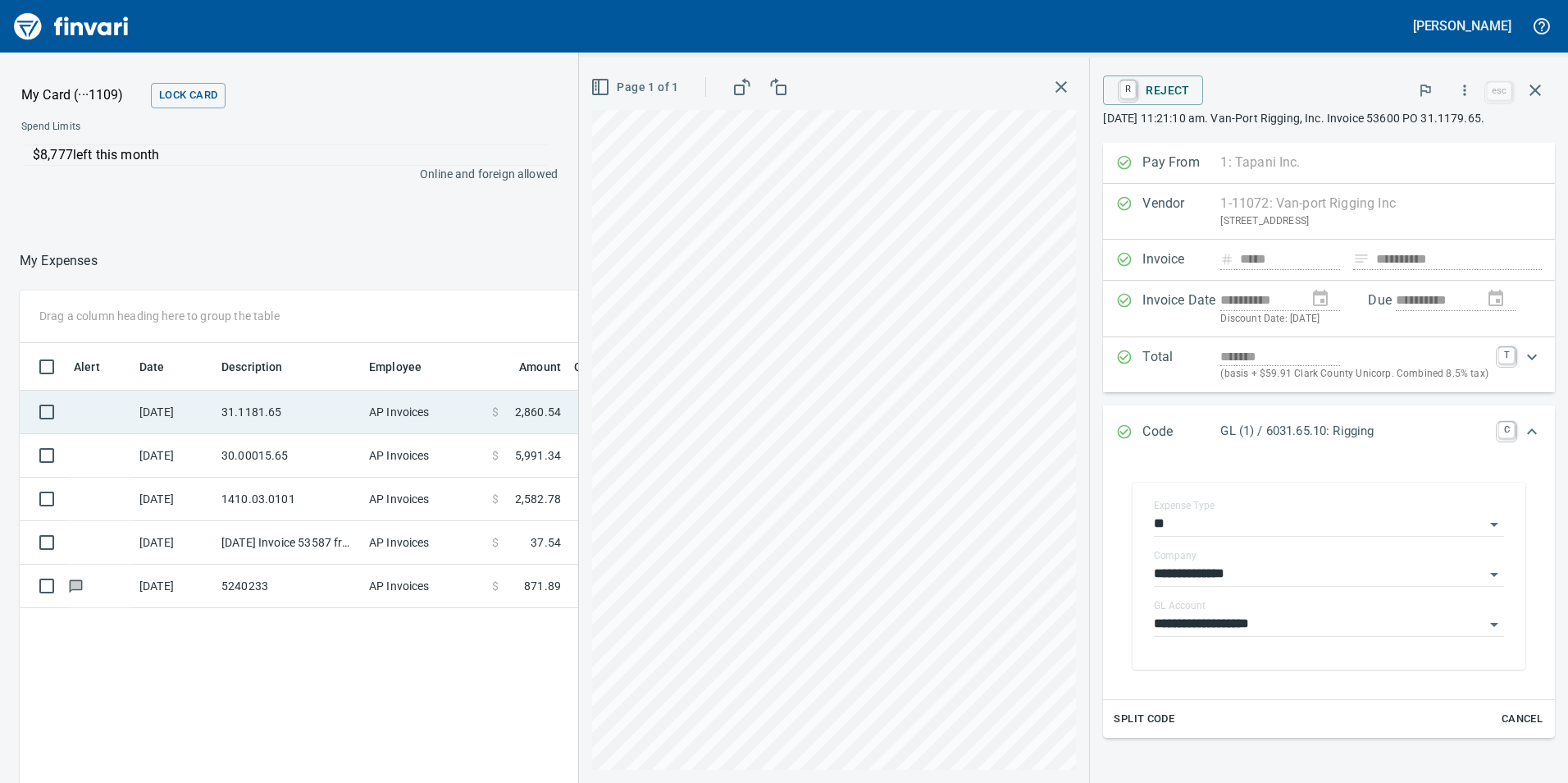
click at [354, 416] on td "31.1181.65" at bounding box center [288, 412] width 148 height 44
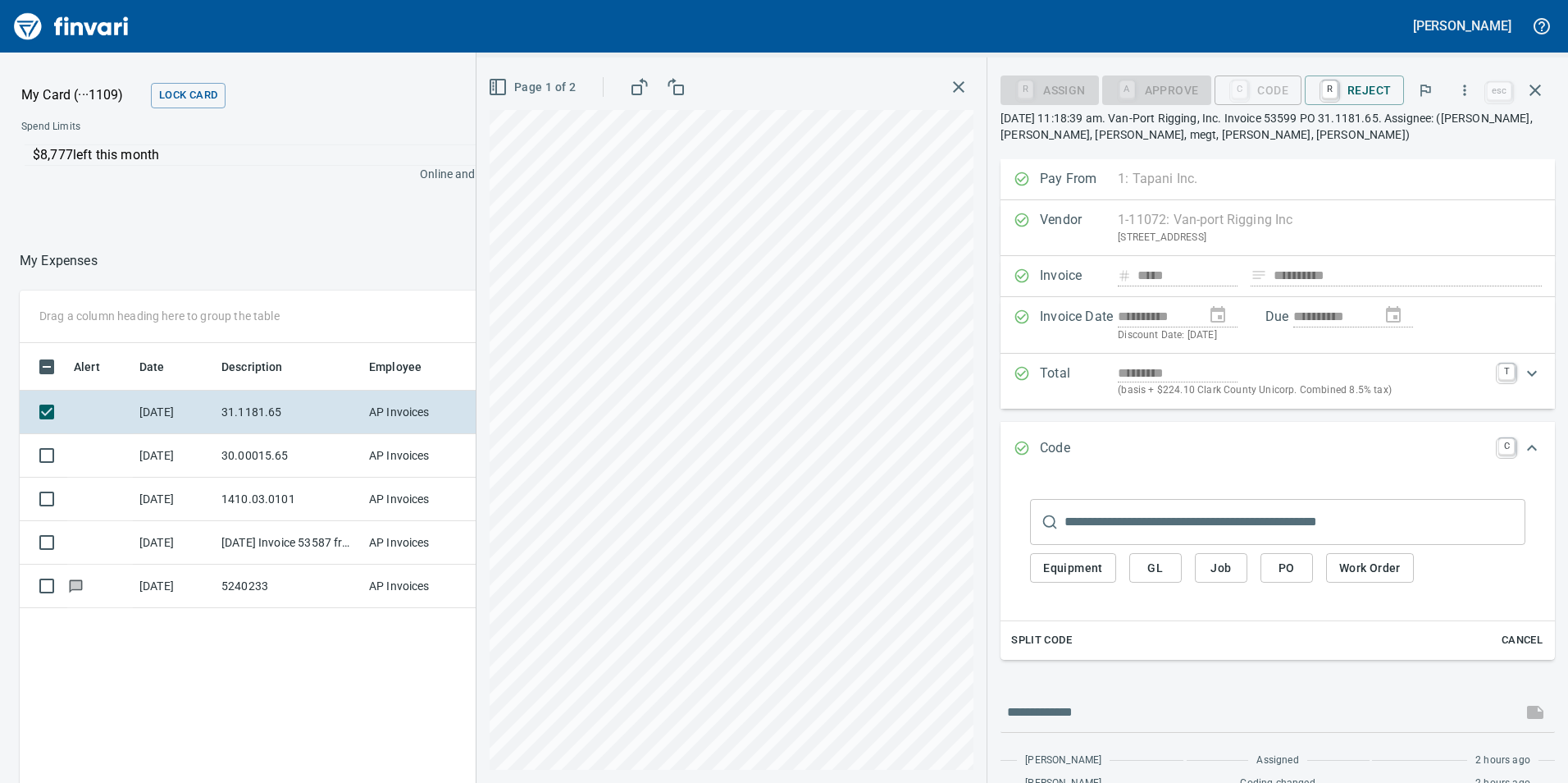
click at [1143, 566] on span "GL" at bounding box center [1155, 568] width 26 height 20
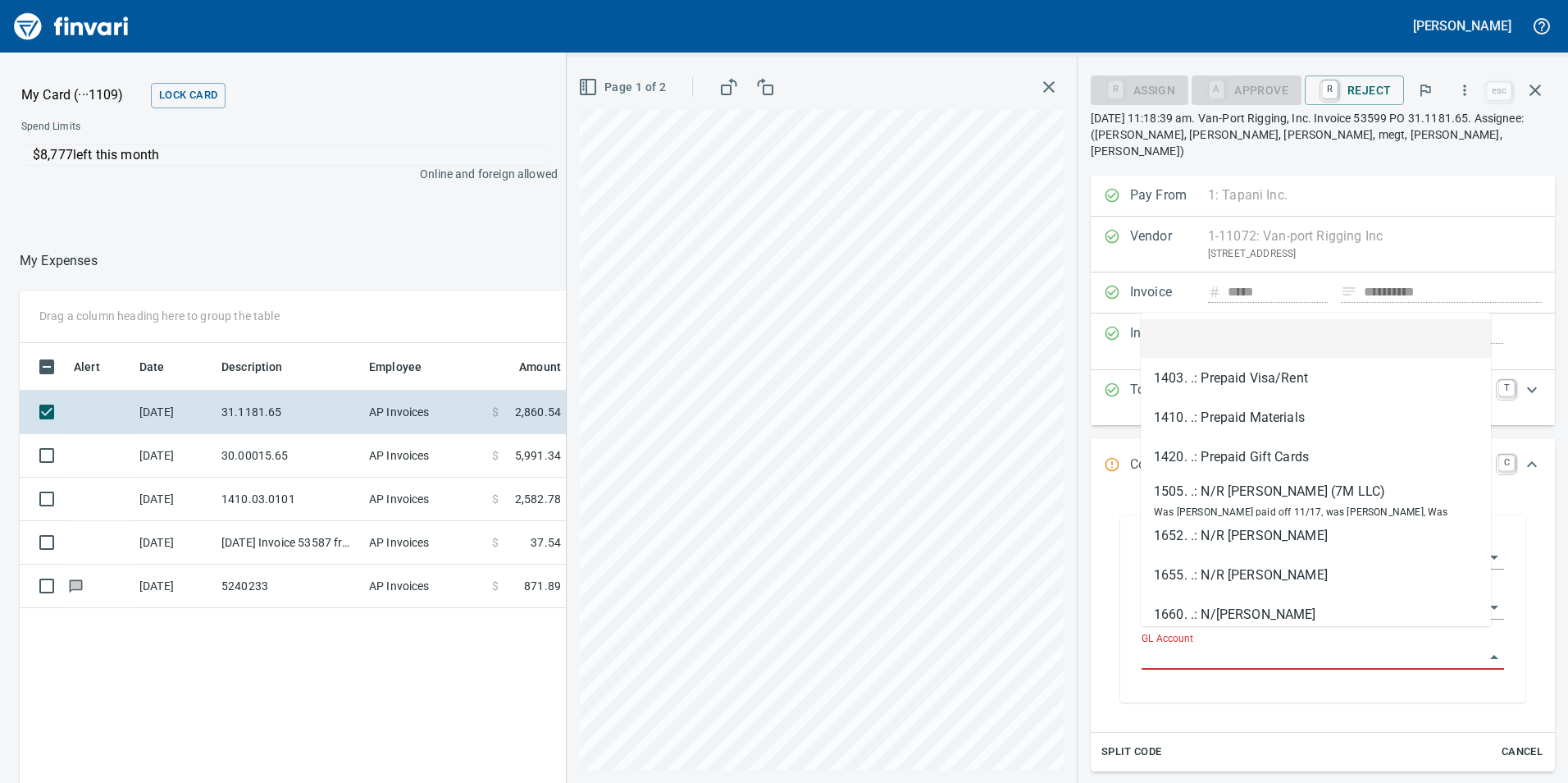
click at [1184, 646] on input "GL Account" at bounding box center [1313, 657] width 343 height 23
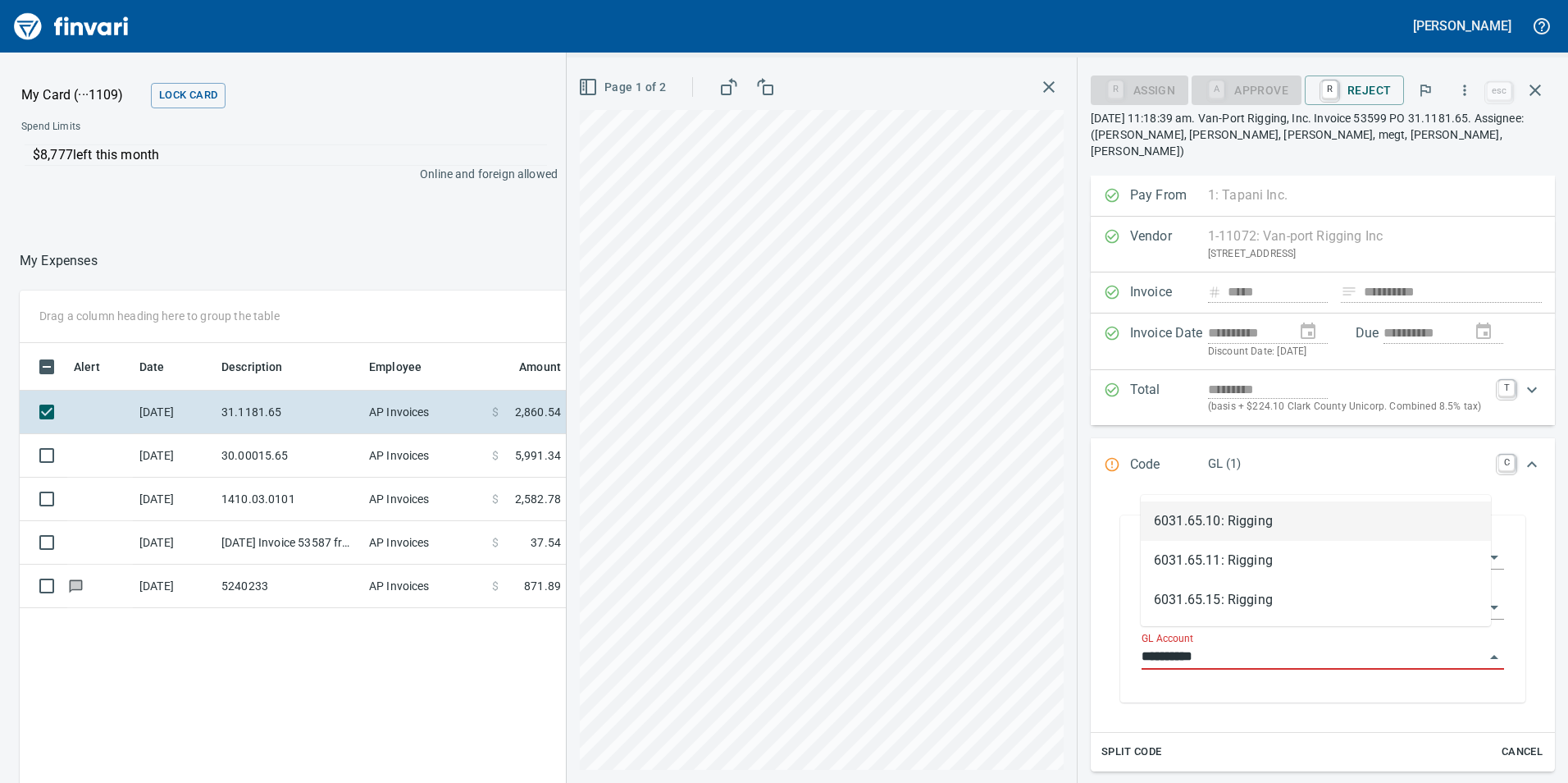
scroll to position [590, 1094]
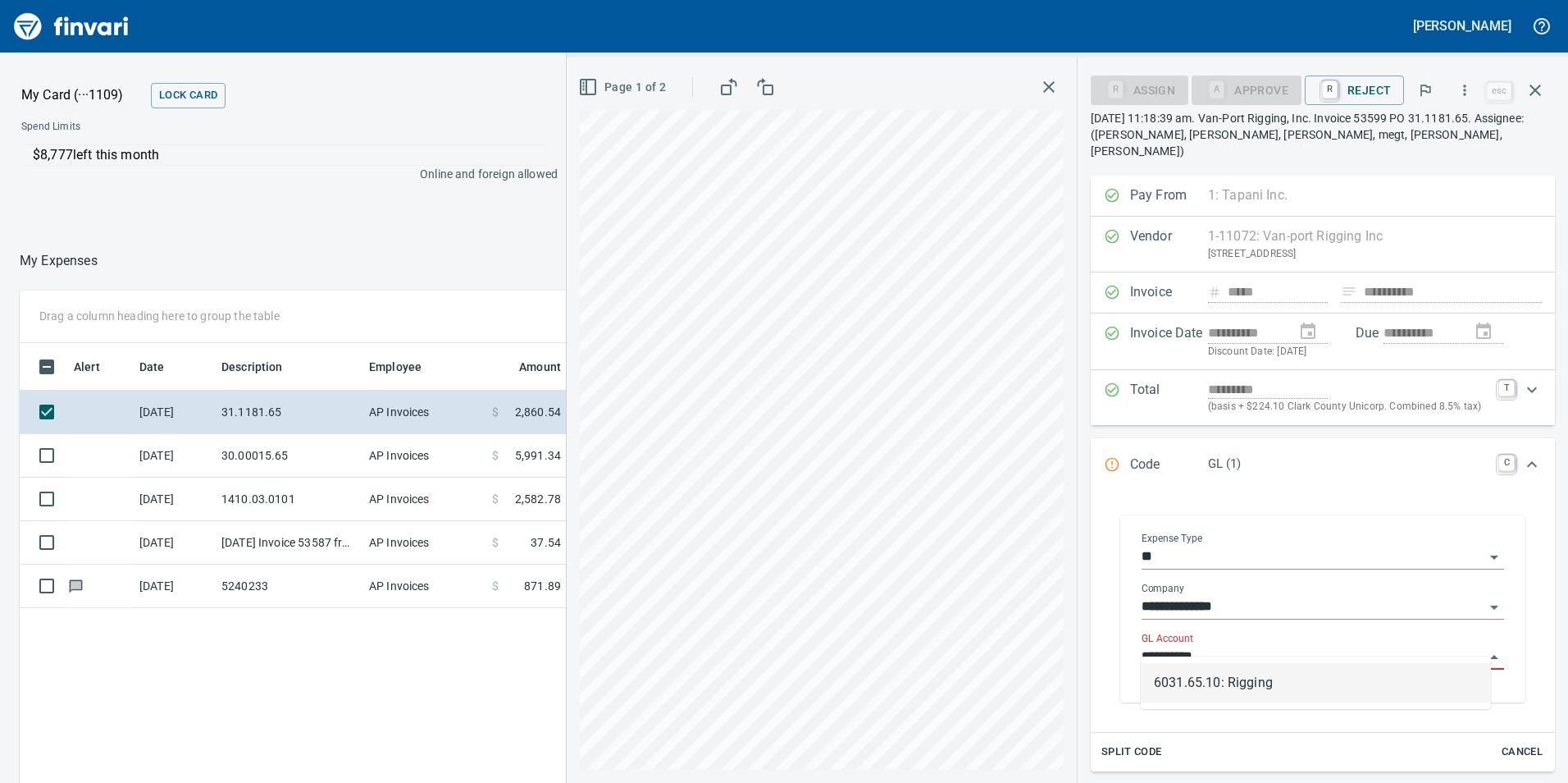
click at [1229, 681] on li "6031.65.10: Rigging" at bounding box center [1316, 682] width 350 height 39
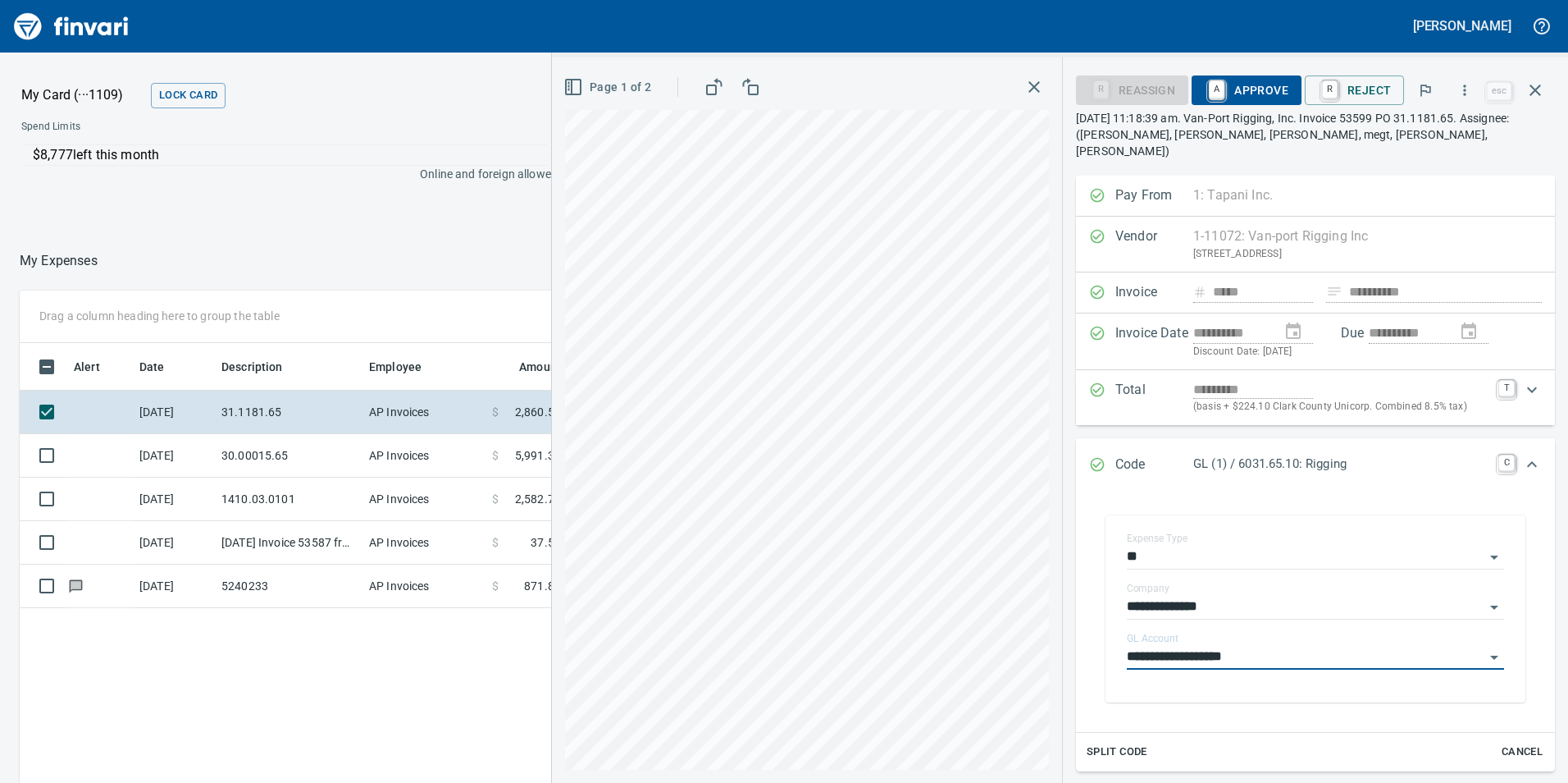
type input "**********"
click at [1270, 75] on div "R Reassign A Approve R Reject esc" at bounding box center [1316, 90] width 479 height 39
click at [1251, 96] on span "A Approve" at bounding box center [1247, 90] width 84 height 28
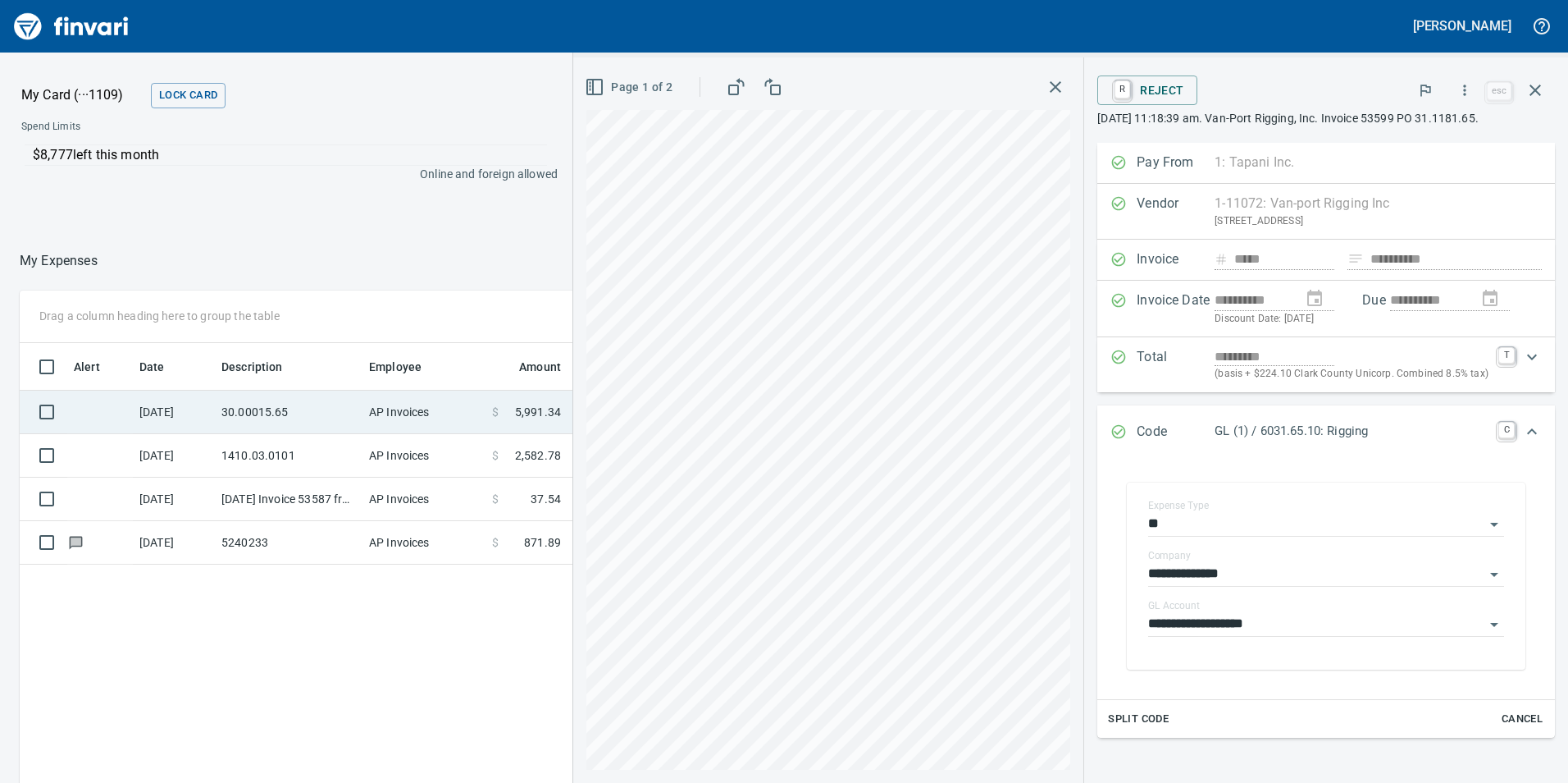
click at [453, 403] on td "AP Invoices" at bounding box center [424, 412] width 123 height 44
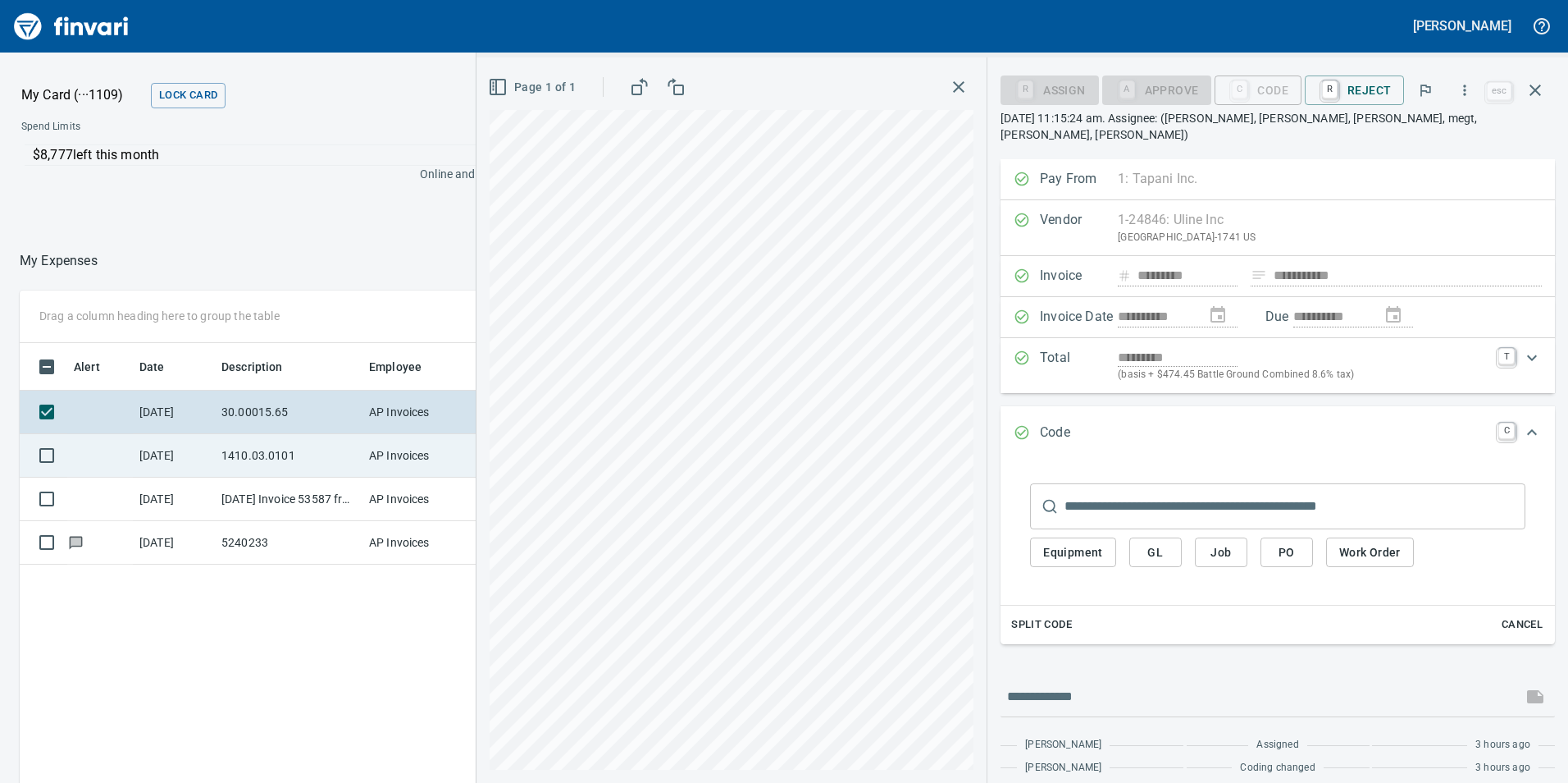
click at [306, 463] on td "1410.03.0101" at bounding box center [288, 455] width 148 height 44
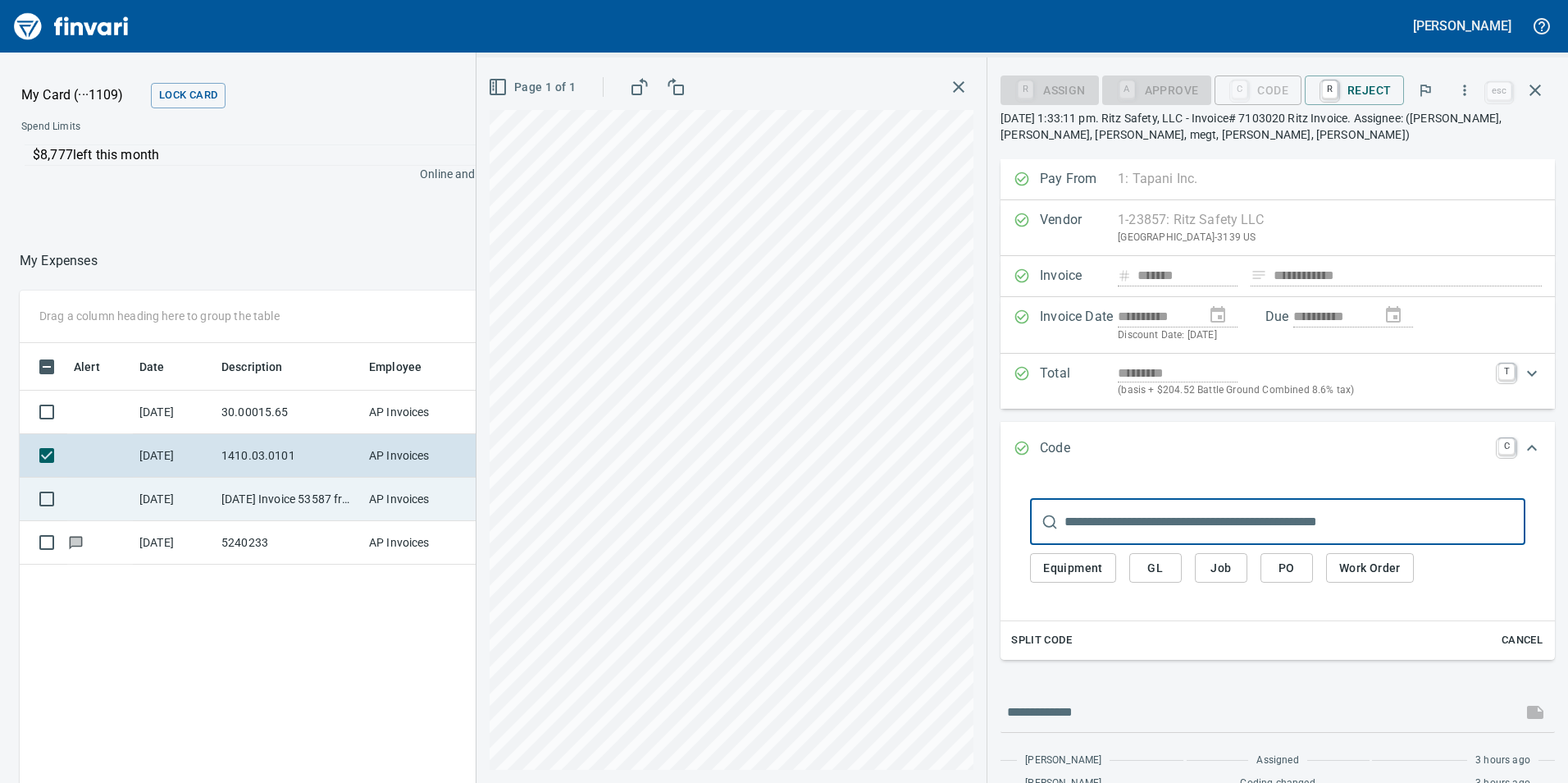
click at [339, 506] on td "[DATE] Invoice 53587 from Van-port Rigging Inc (1-11072)" at bounding box center [288, 499] width 148 height 44
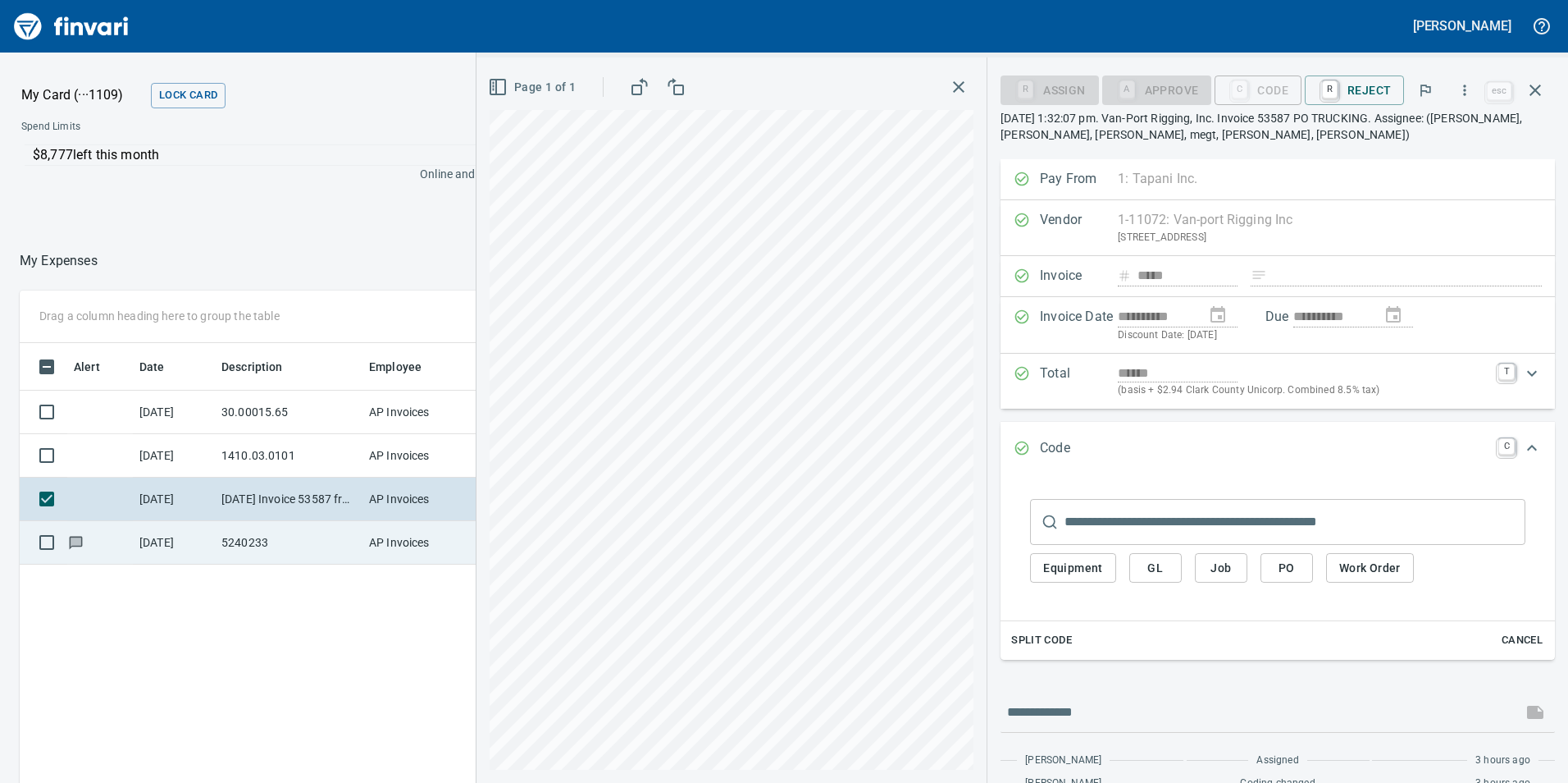
click at [316, 528] on td "5240233" at bounding box center [288, 542] width 148 height 44
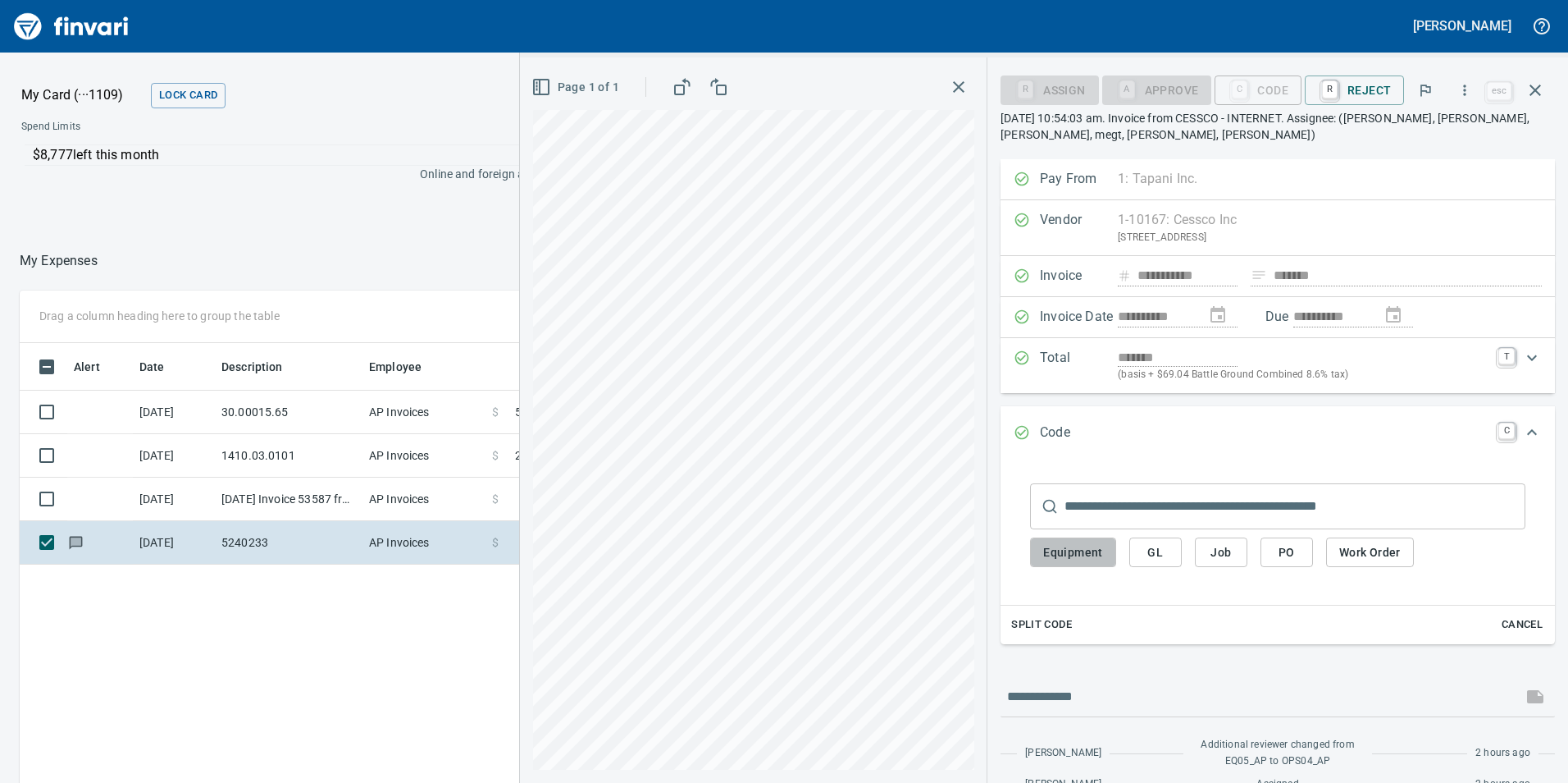
click at [1084, 554] on span "Equipment" at bounding box center [1073, 553] width 60 height 20
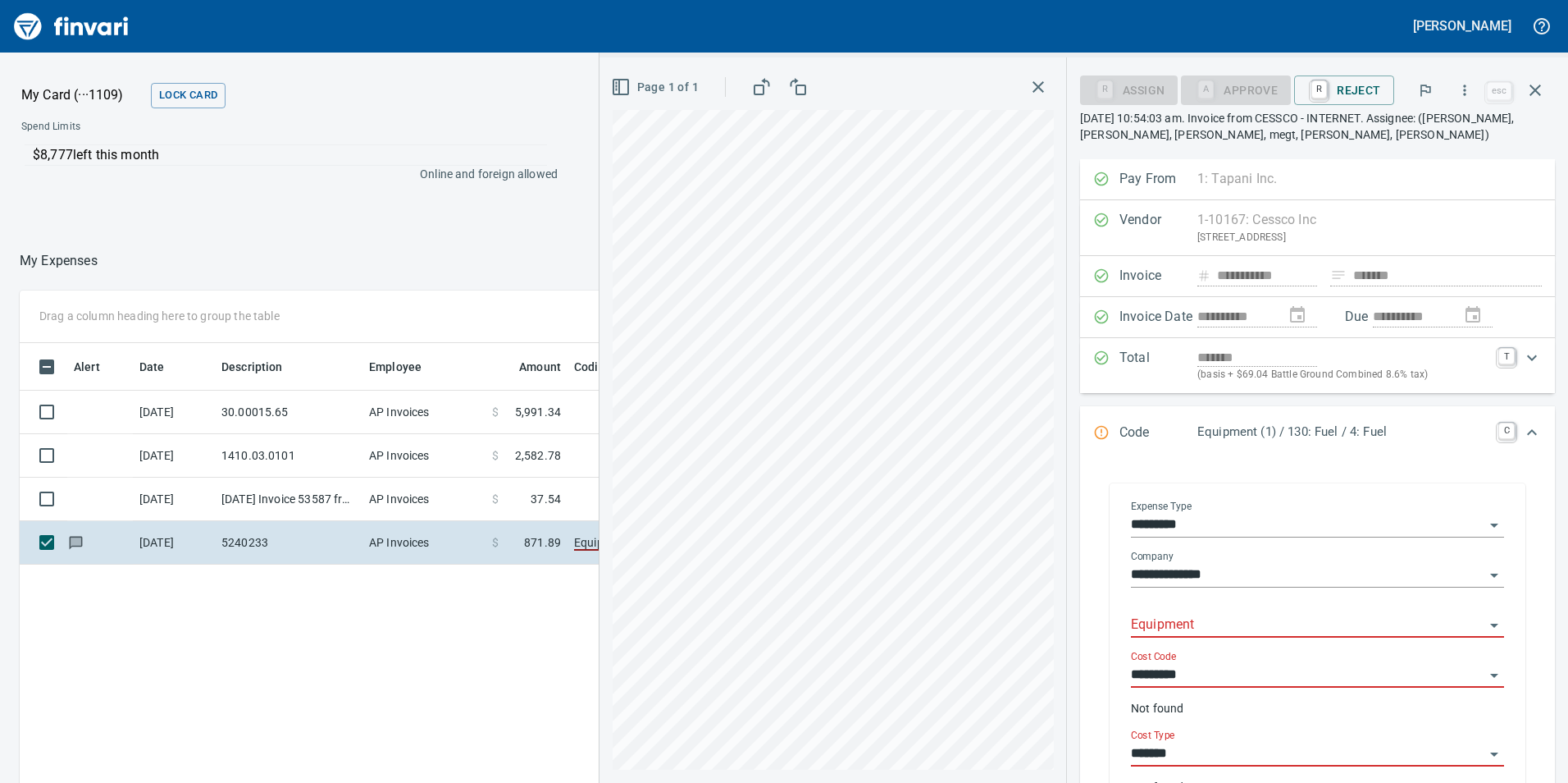
drag, startPoint x: 1243, startPoint y: 595, endPoint x: 1243, endPoint y: 618, distance: 23.0
click at [1243, 606] on div "**********" at bounding box center [1317, 654] width 373 height 308
click at [1243, 618] on input "Equipment" at bounding box center [1307, 624] width 354 height 23
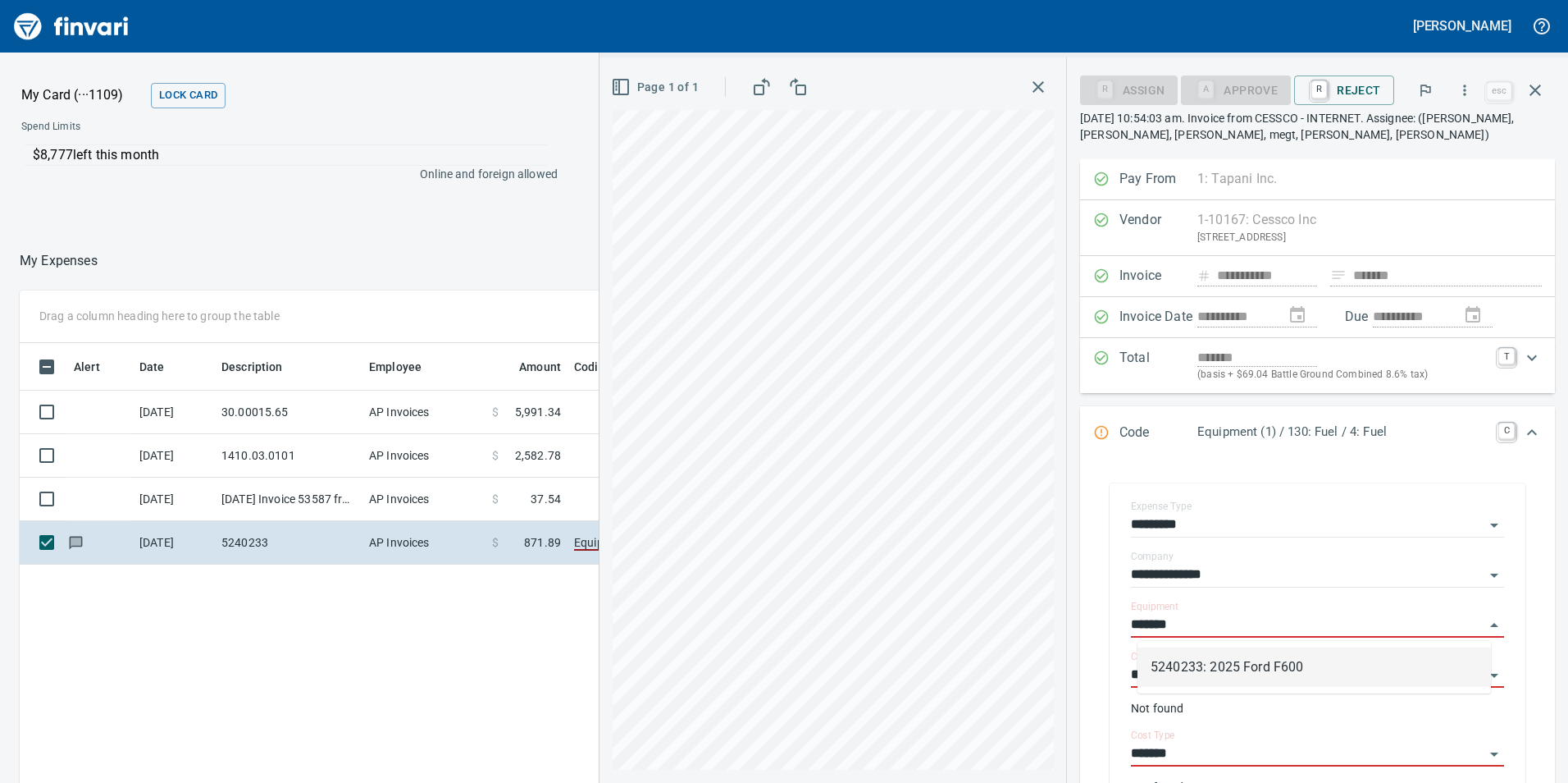
click at [1283, 670] on li "5240233: 2025 Ford F600" at bounding box center [1314, 667] width 354 height 39
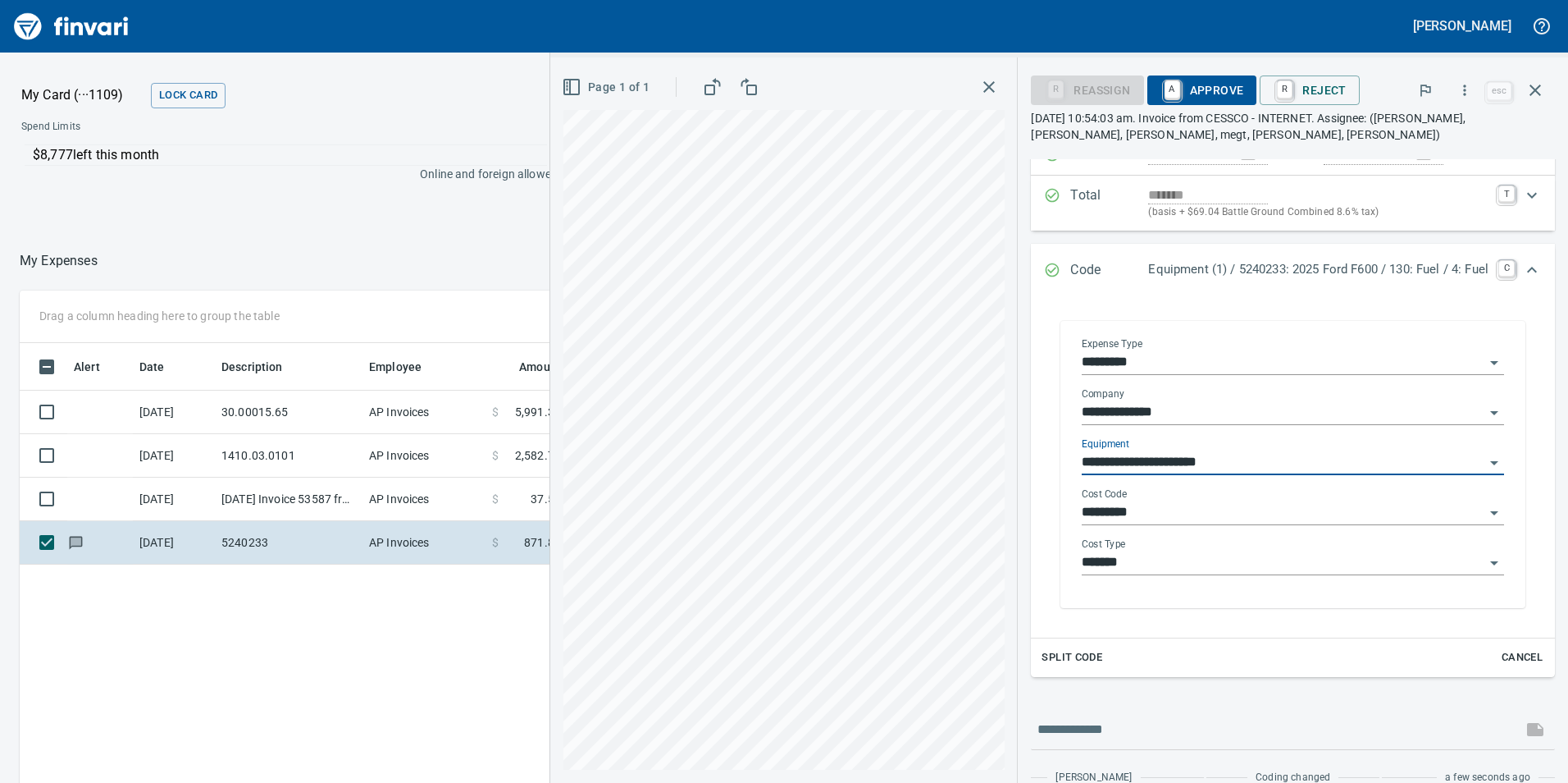
scroll to position [164, 0]
type input "**********"
click at [1228, 525] on div "Cost Code *********" at bounding box center [1293, 511] width 422 height 50
click at [1226, 516] on input "*********" at bounding box center [1283, 511] width 402 height 23
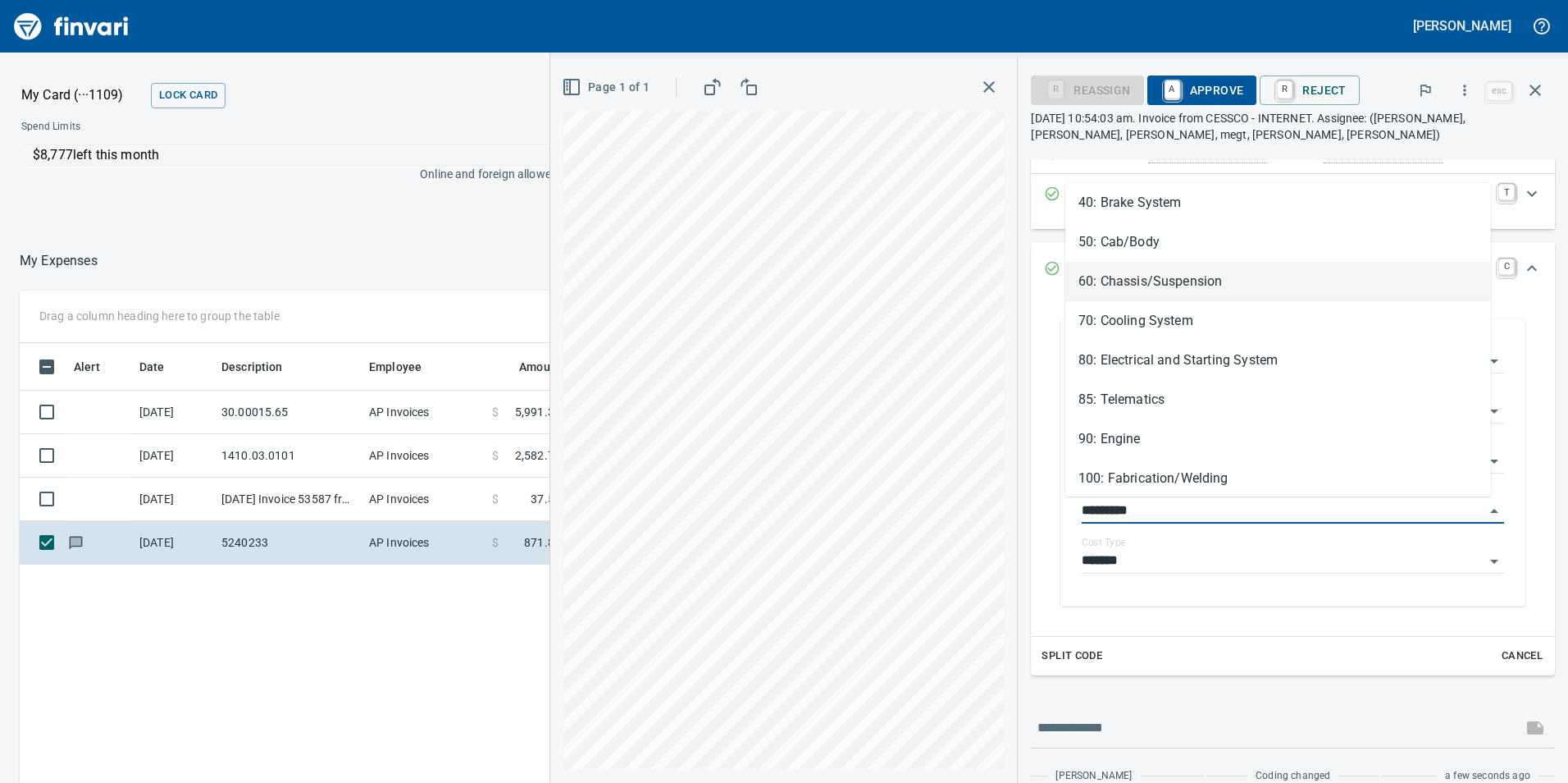
scroll to position [328, 0]
